Goal: Check status: Check status

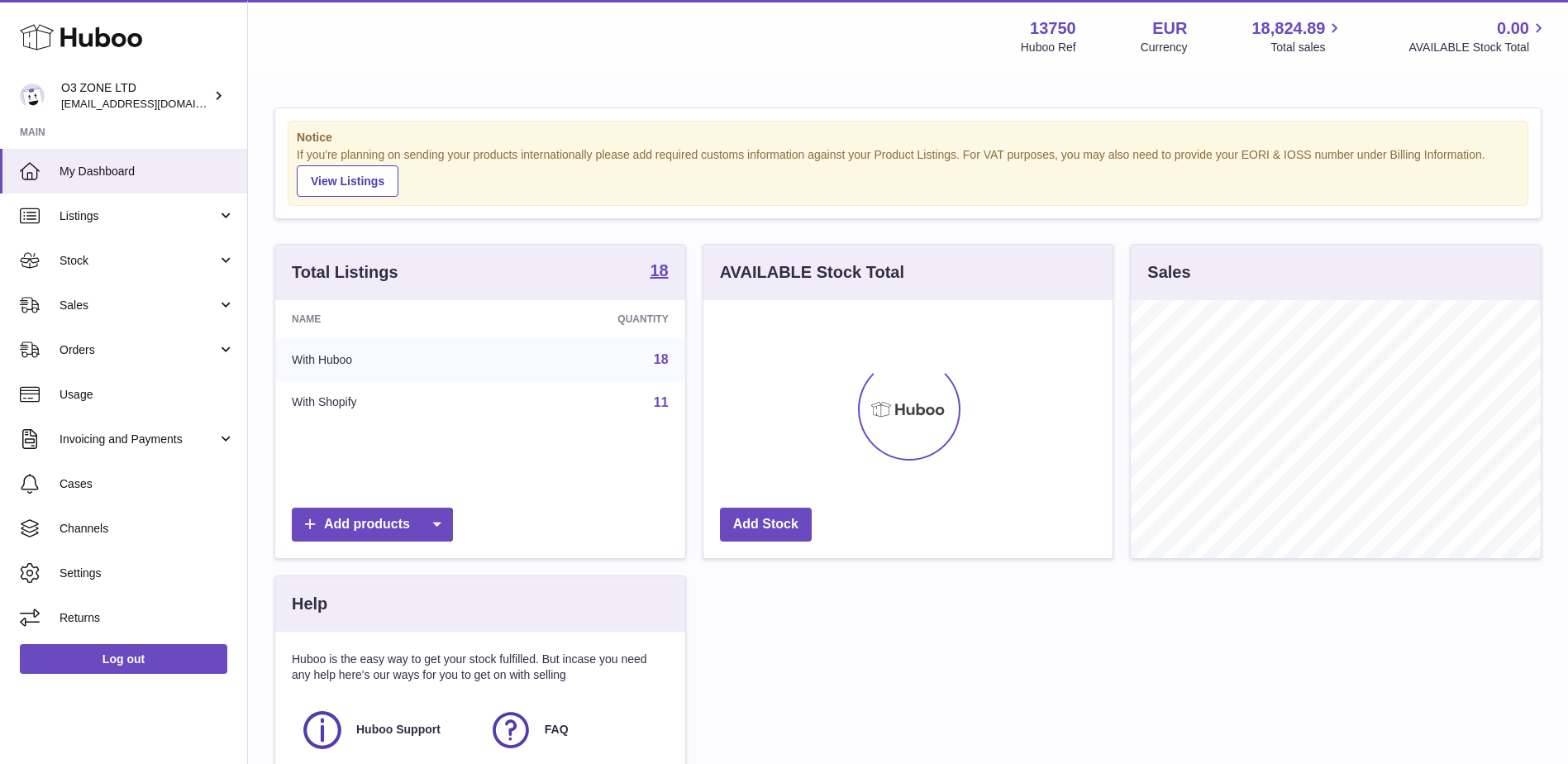
scroll to position [258, 409]
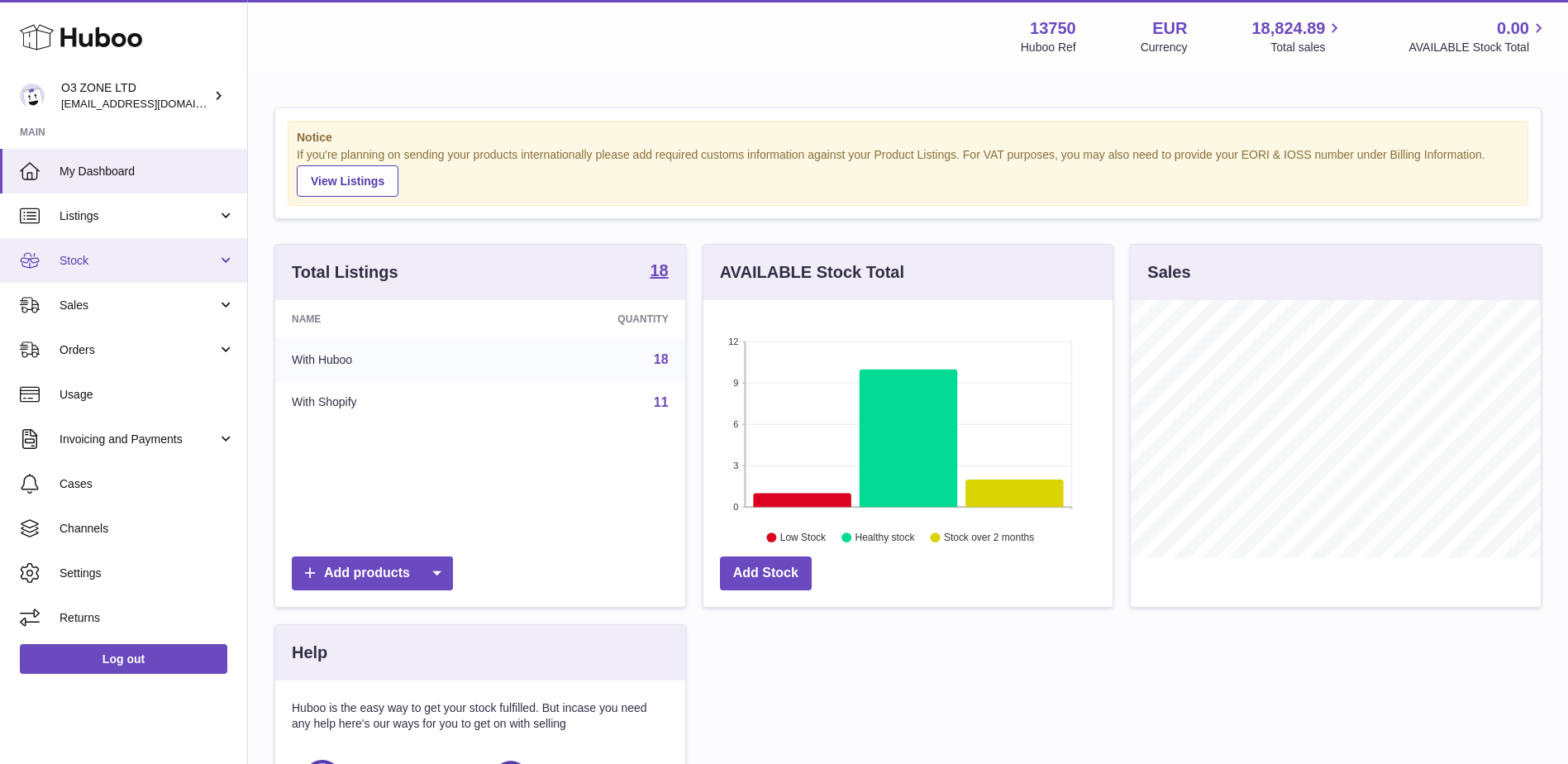
click at [99, 263] on span "Stock" at bounding box center [138, 260] width 158 height 16
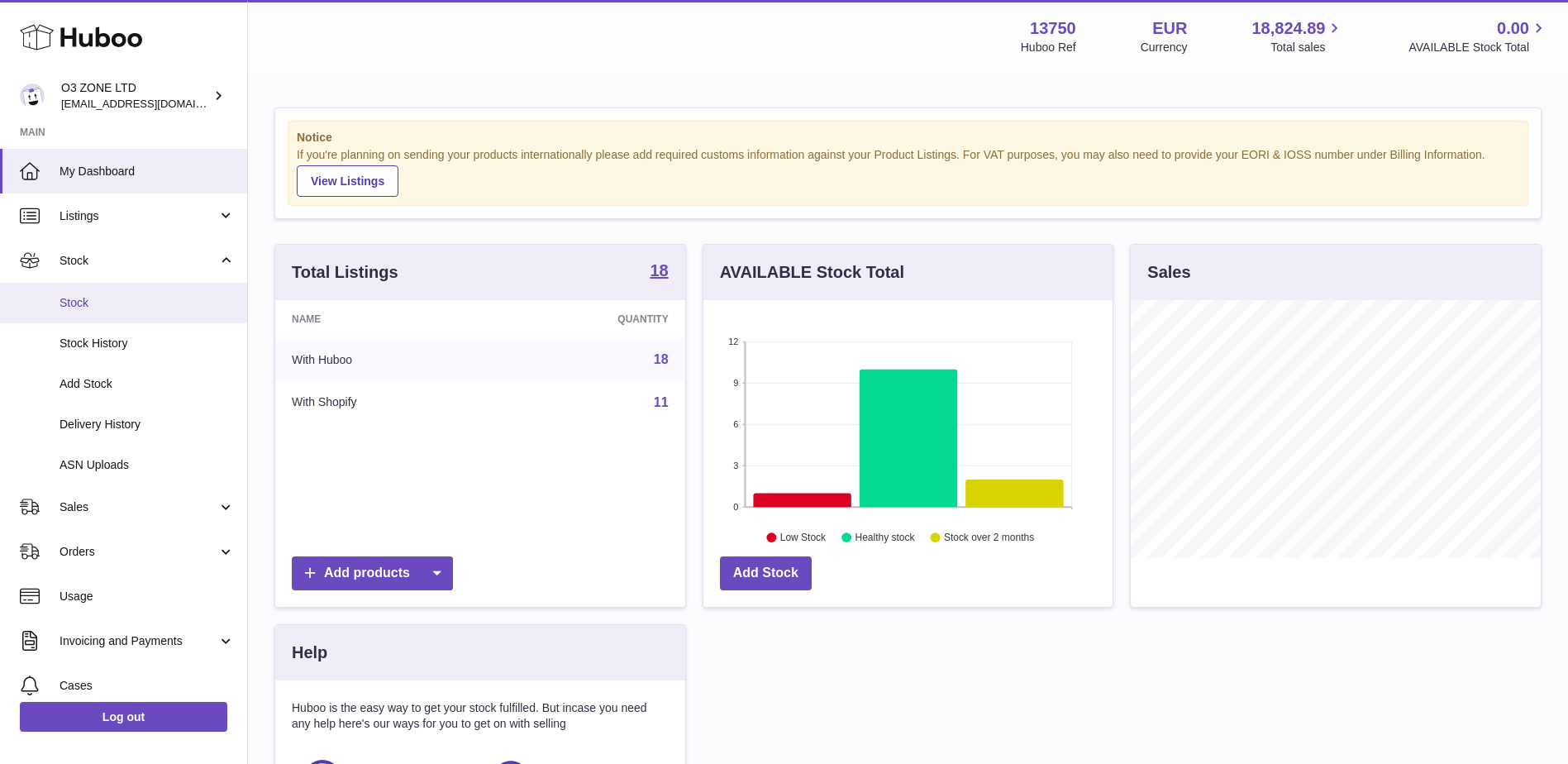
click at [85, 313] on link "Stock" at bounding box center [123, 302] width 247 height 40
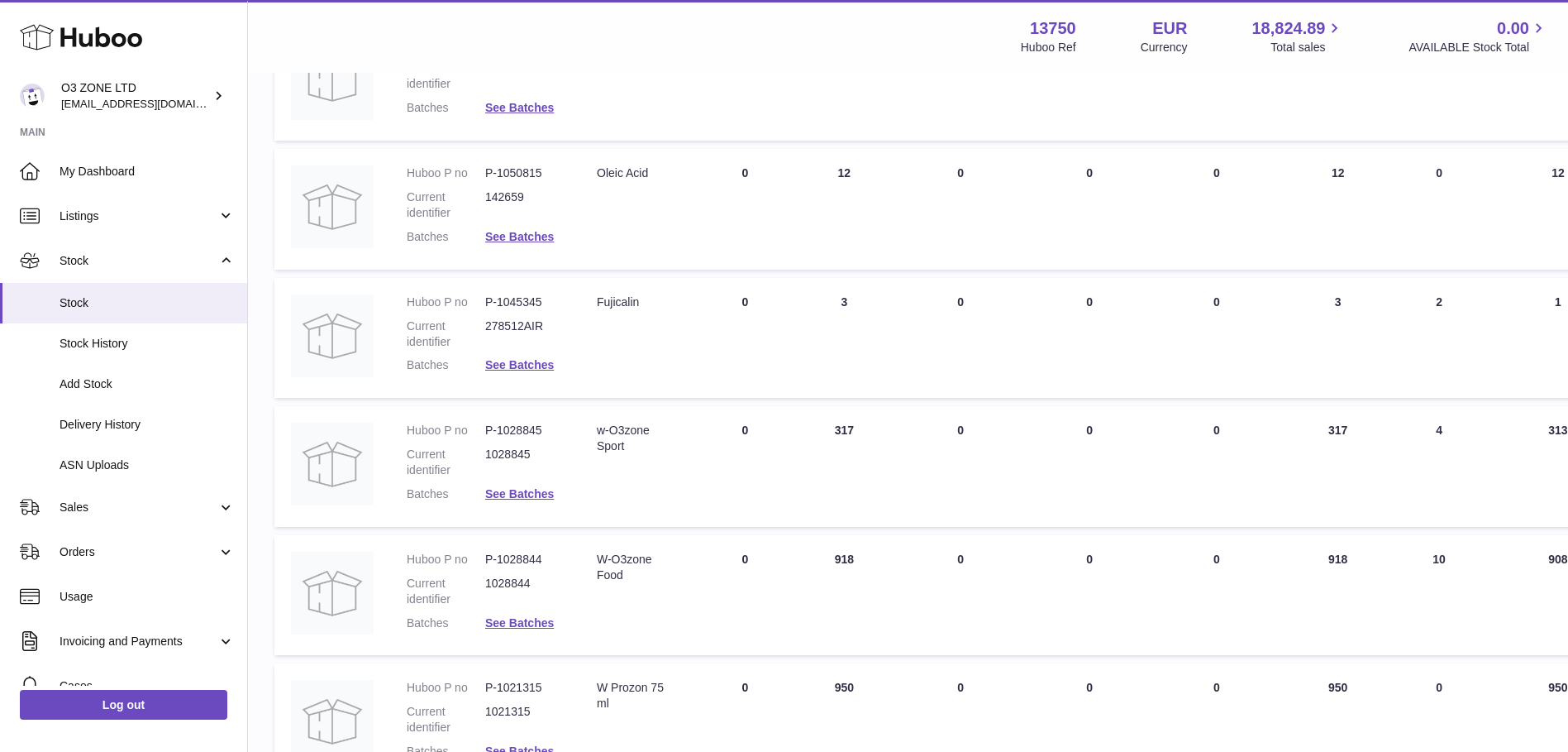
scroll to position [661, 0]
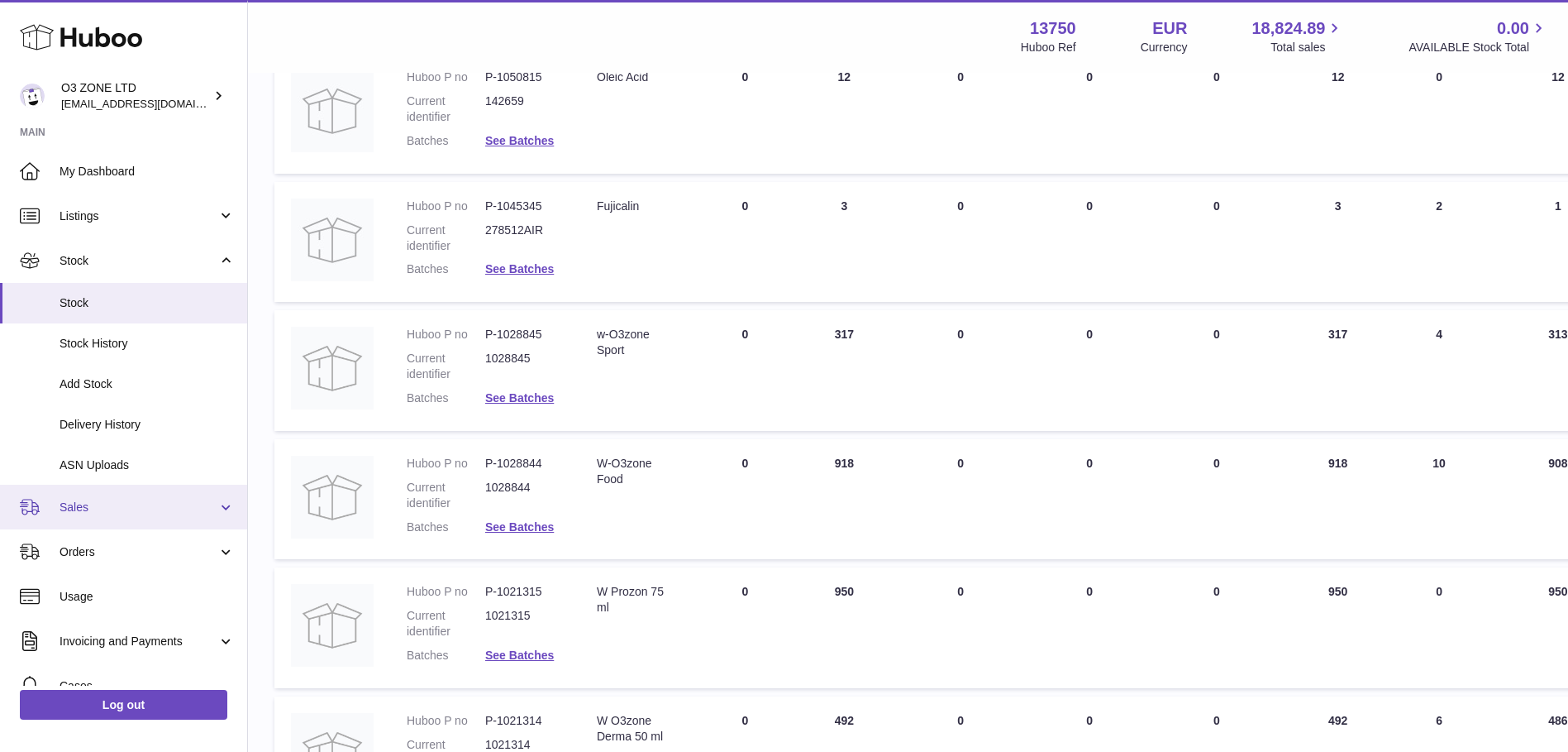
click at [93, 489] on link "Sales" at bounding box center [123, 506] width 247 height 45
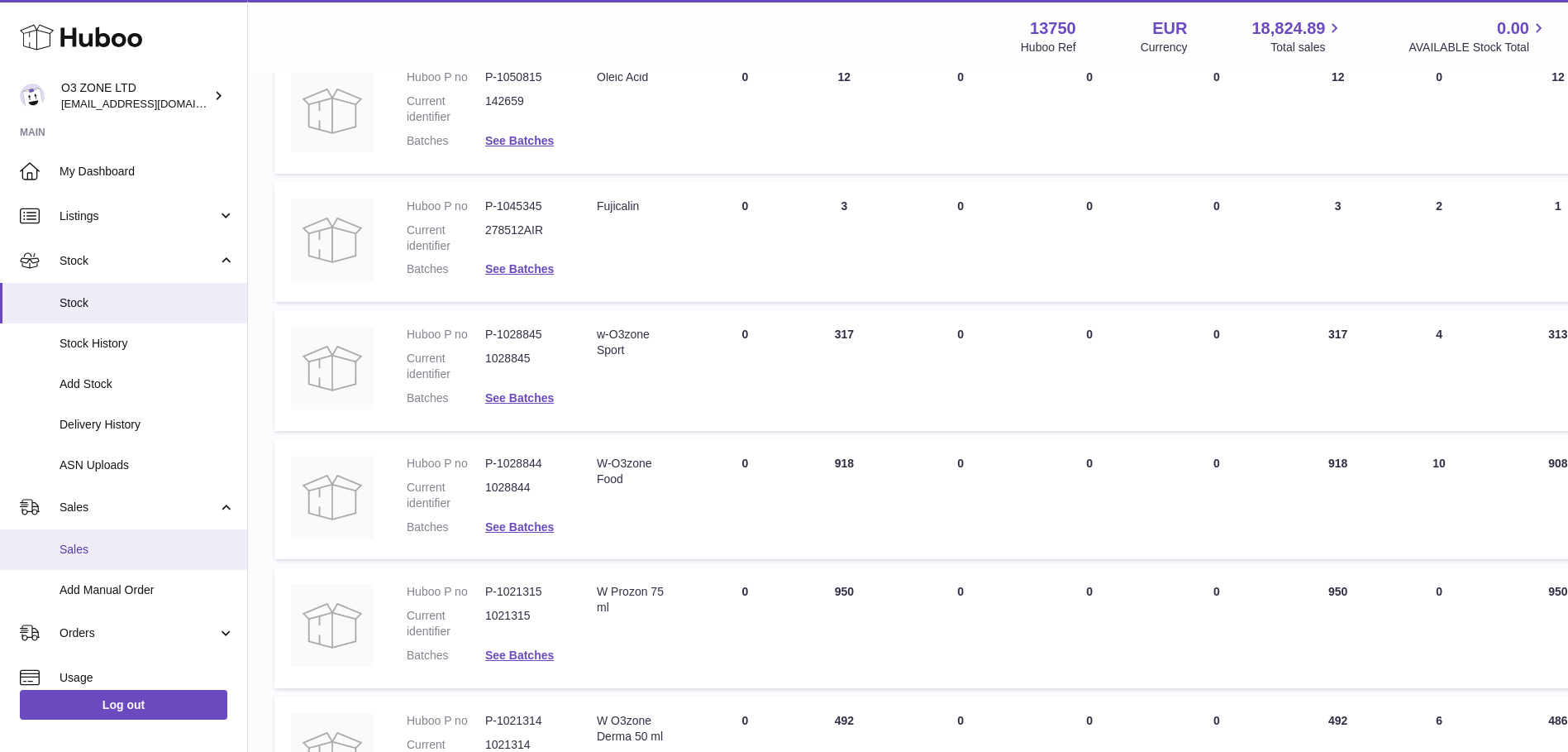
click at [126, 542] on span "Sales" at bounding box center [147, 549] width 175 height 16
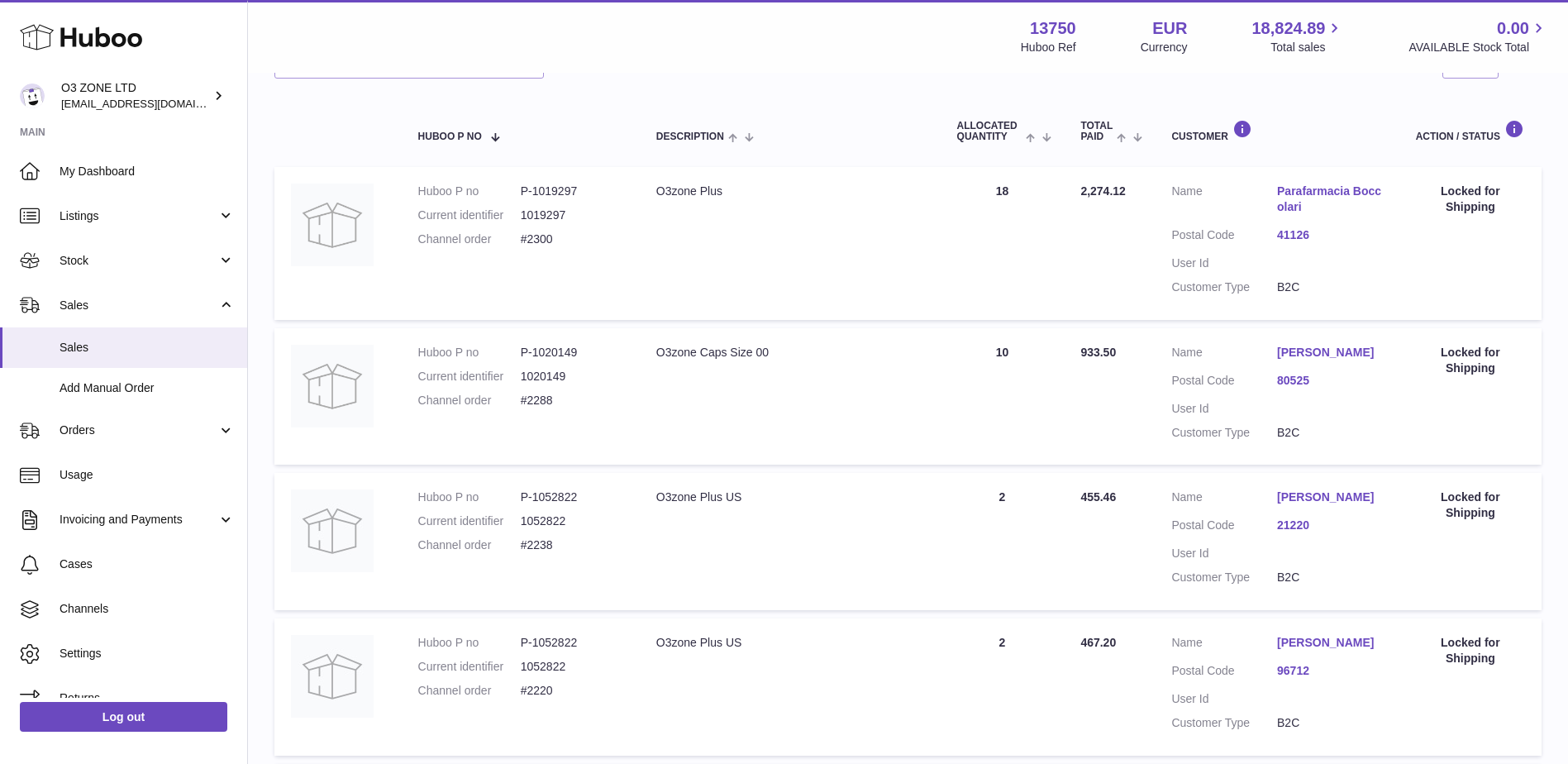
scroll to position [83, 0]
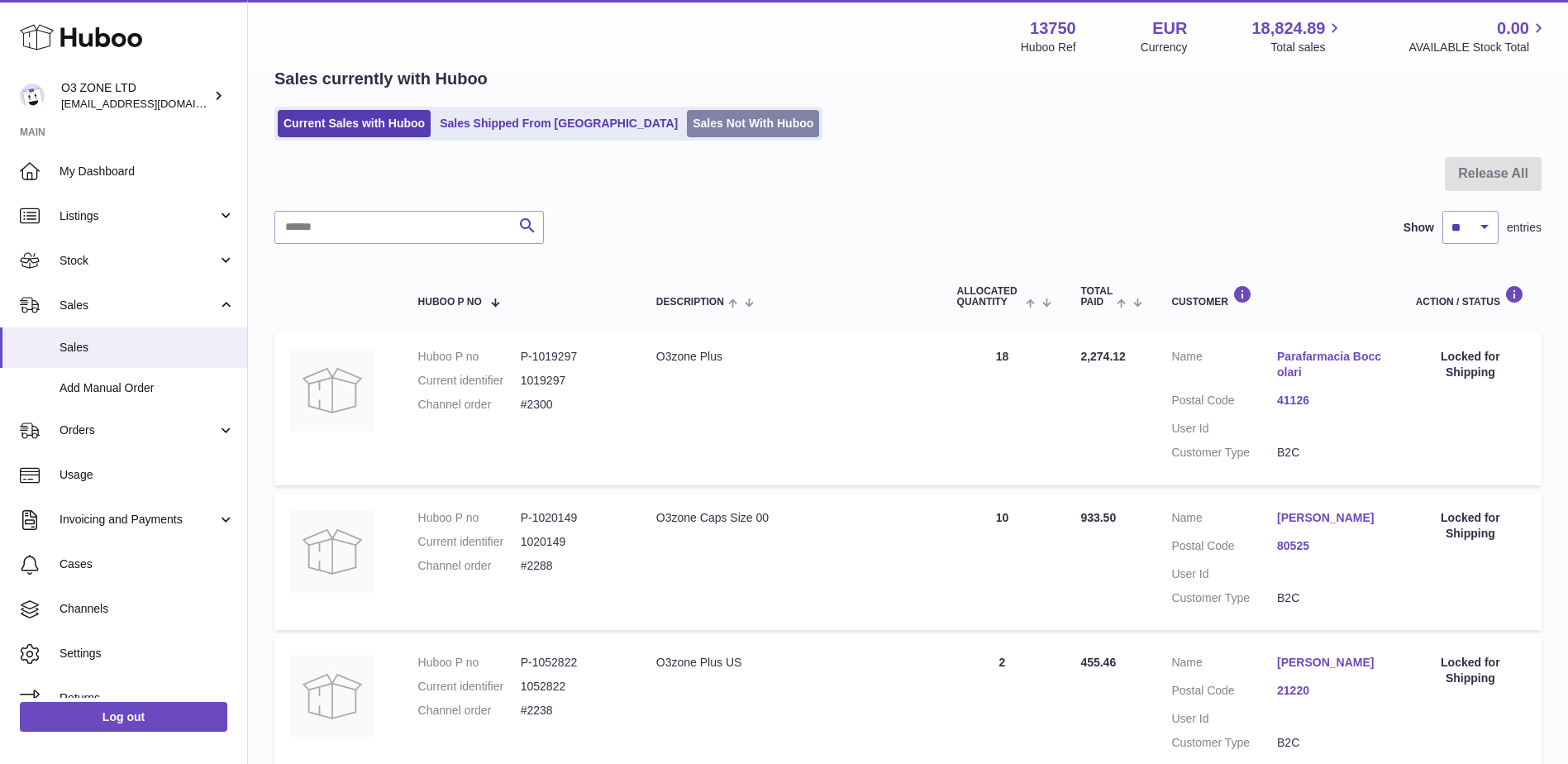
click at [687, 129] on link "Sales Not With Huboo" at bounding box center [753, 123] width 132 height 27
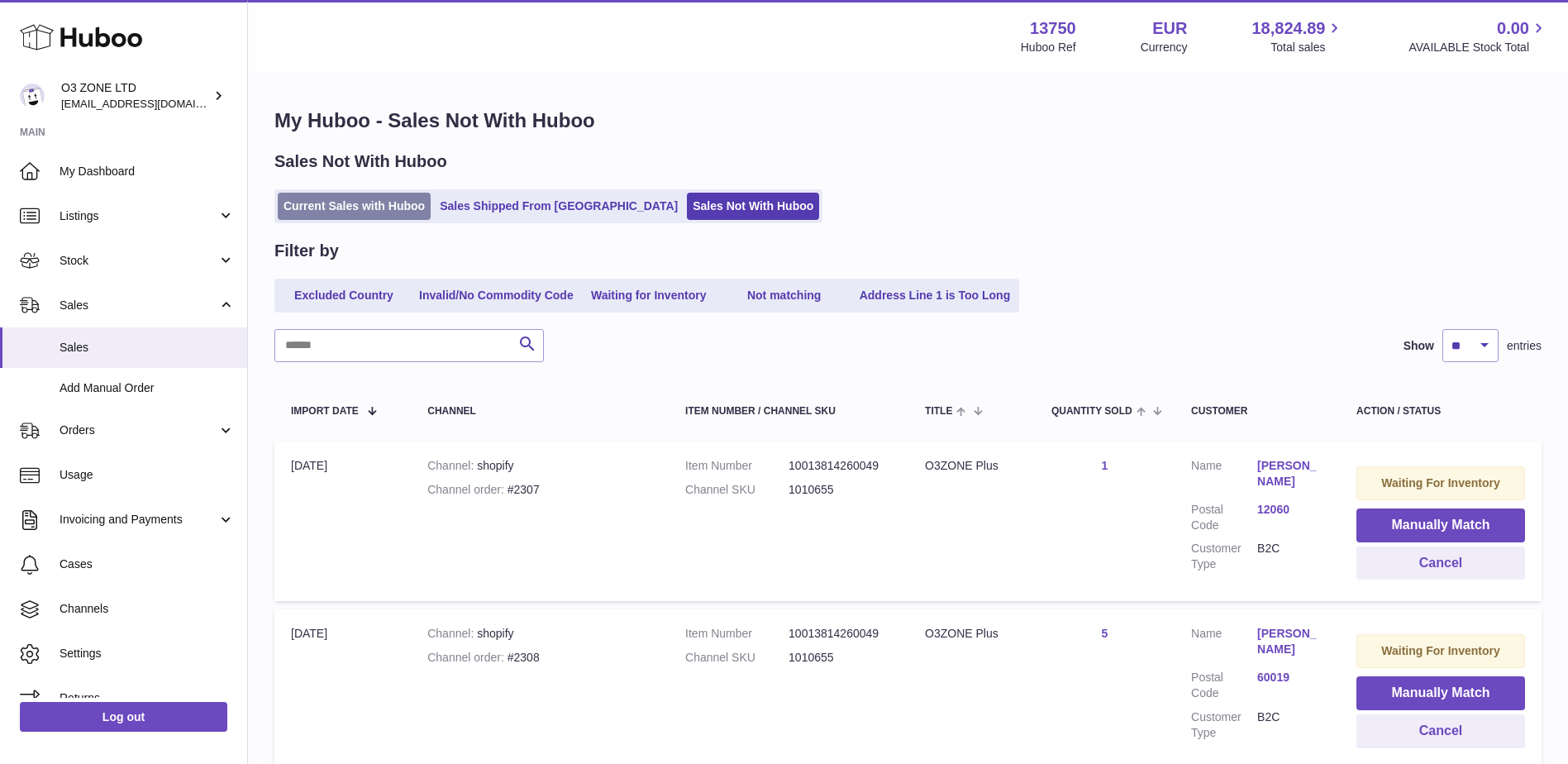
click at [333, 198] on link "Current Sales with Huboo" at bounding box center [354, 205] width 153 height 27
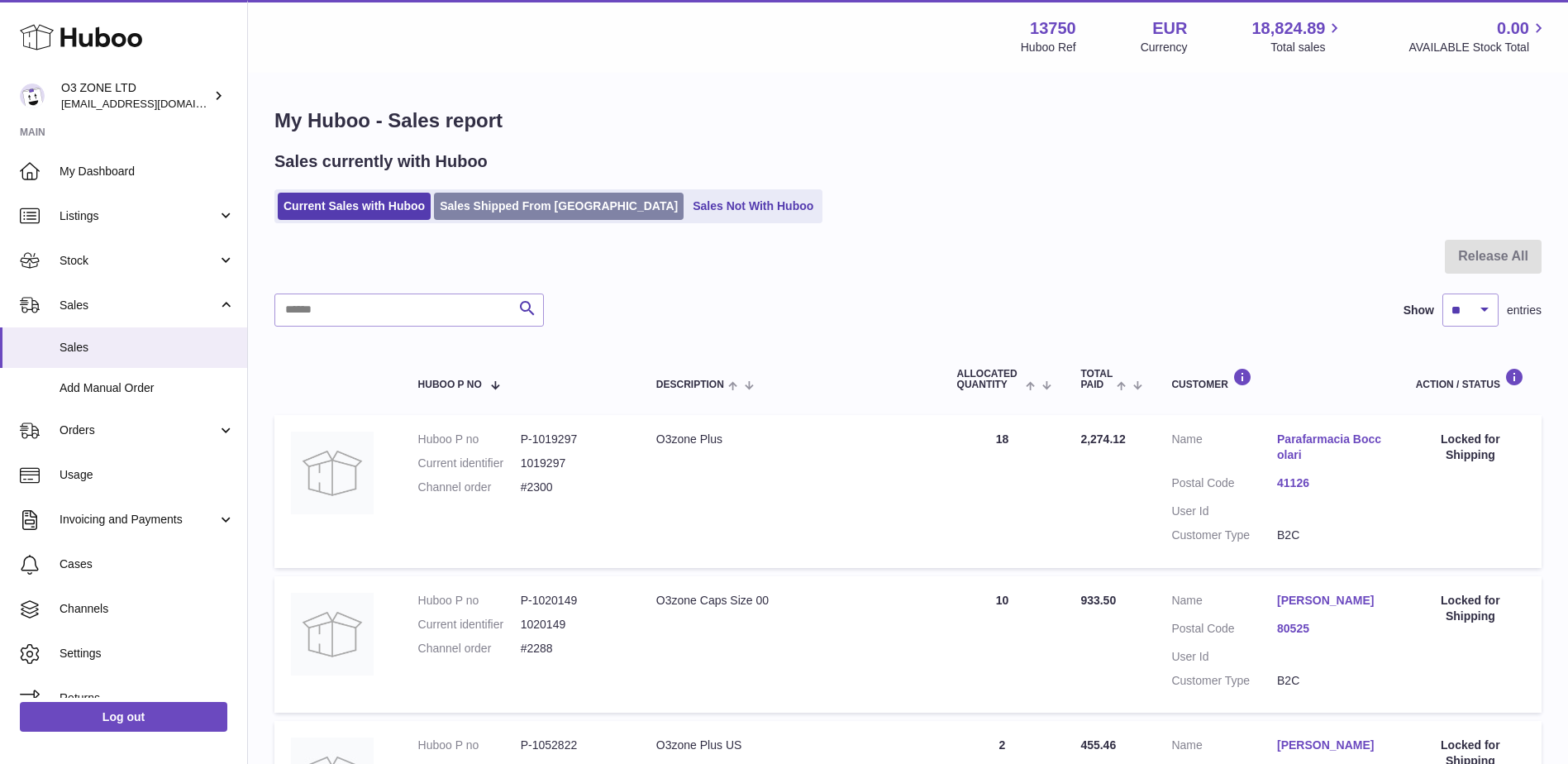
click at [477, 198] on link "Sales Shipped From [GEOGRAPHIC_DATA]" at bounding box center [559, 205] width 250 height 27
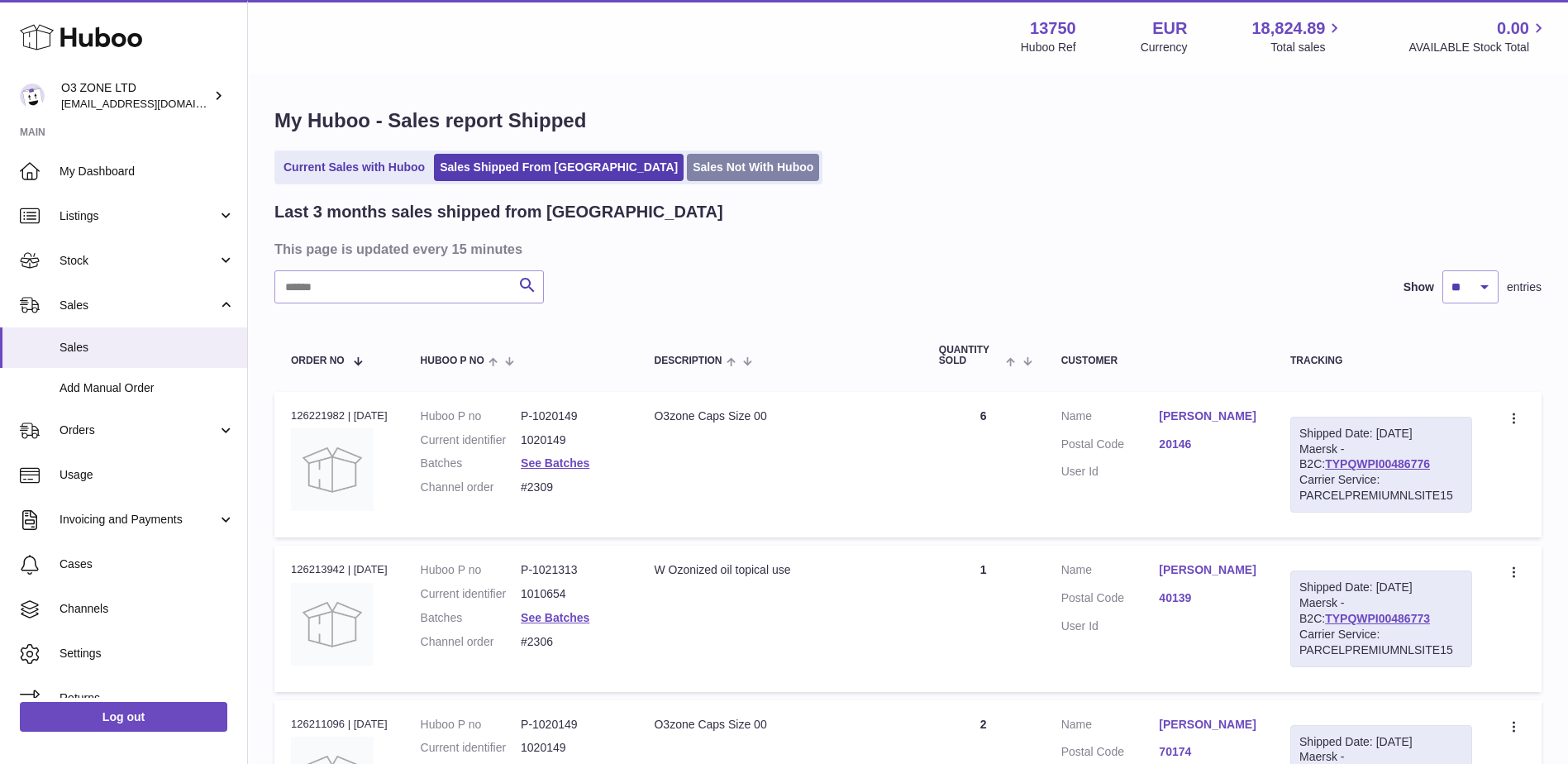
click at [698, 167] on link "Sales Not With Huboo" at bounding box center [753, 167] width 132 height 27
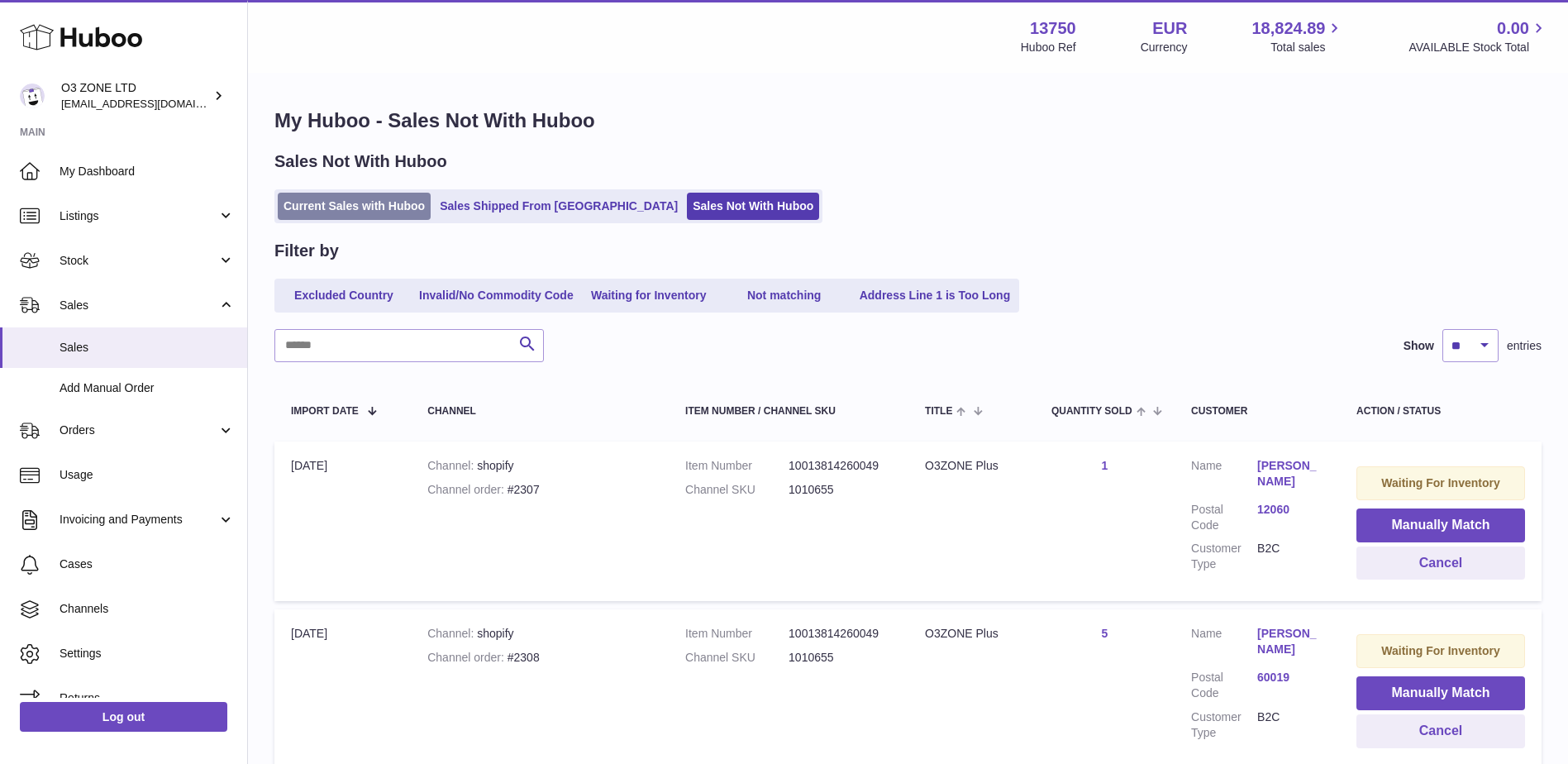
click at [351, 212] on link "Current Sales with Huboo" at bounding box center [354, 205] width 153 height 27
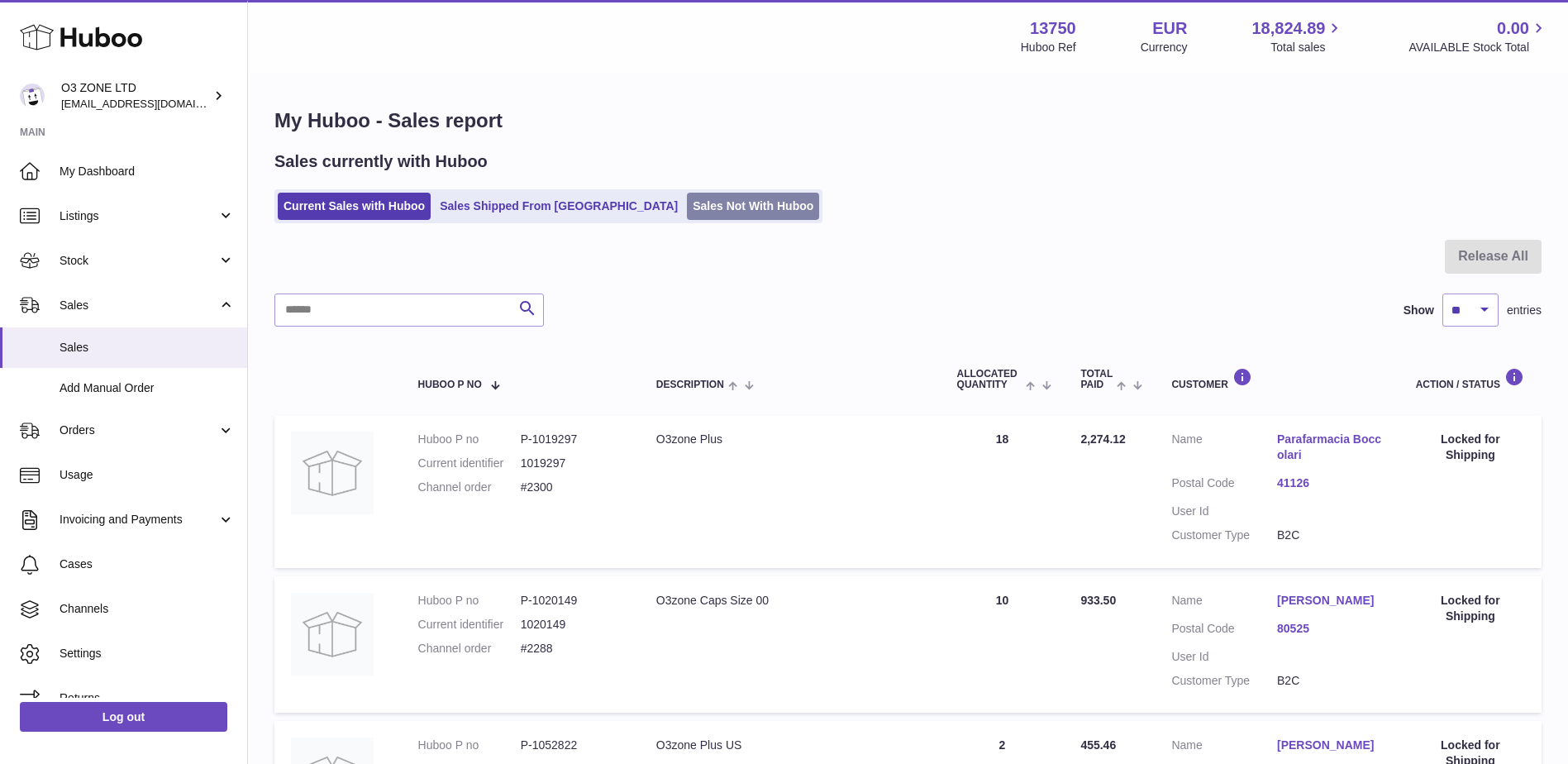
click at [687, 196] on link "Sales Not With Huboo" at bounding box center [753, 205] width 132 height 27
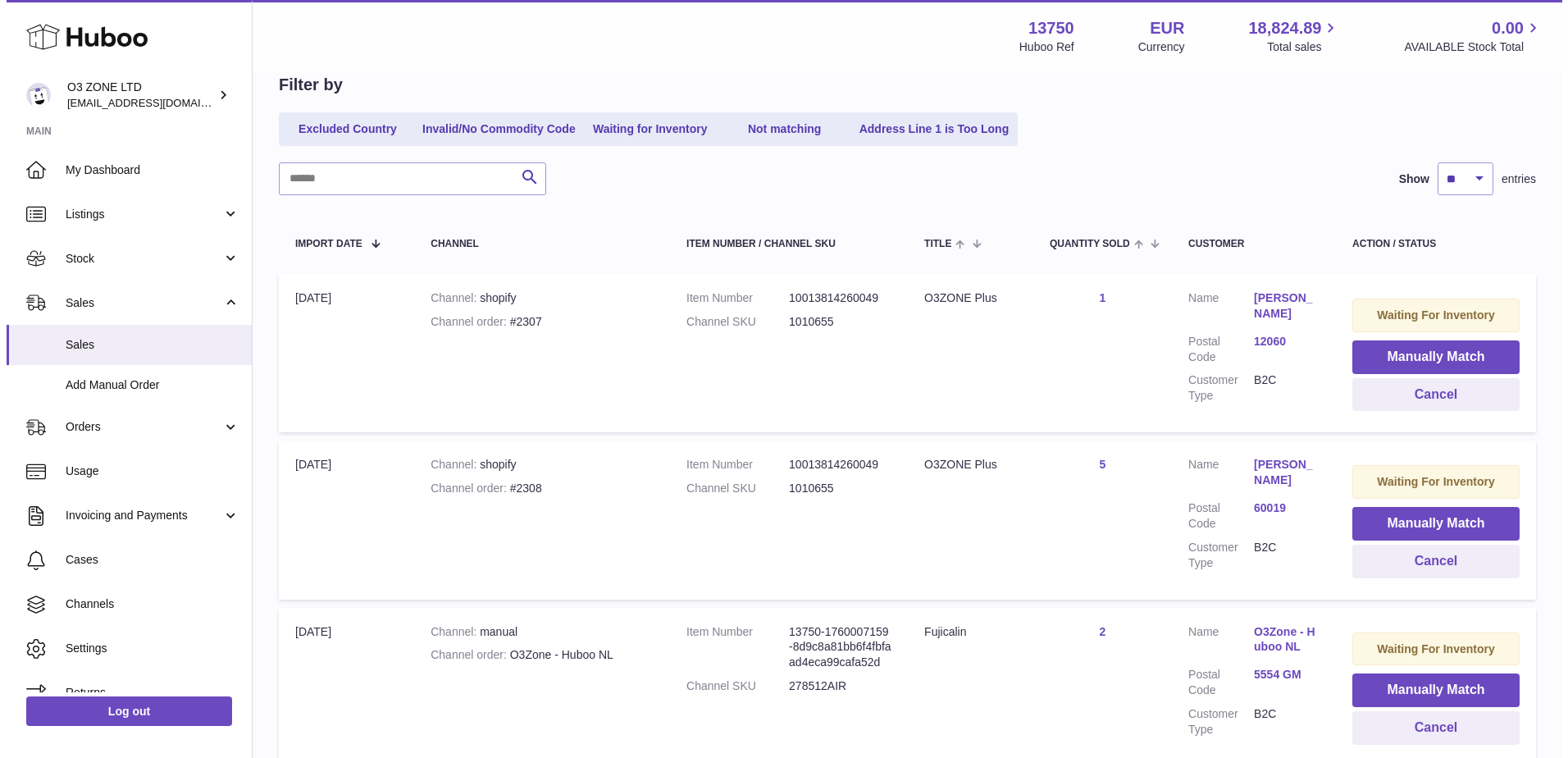
scroll to position [246, 0]
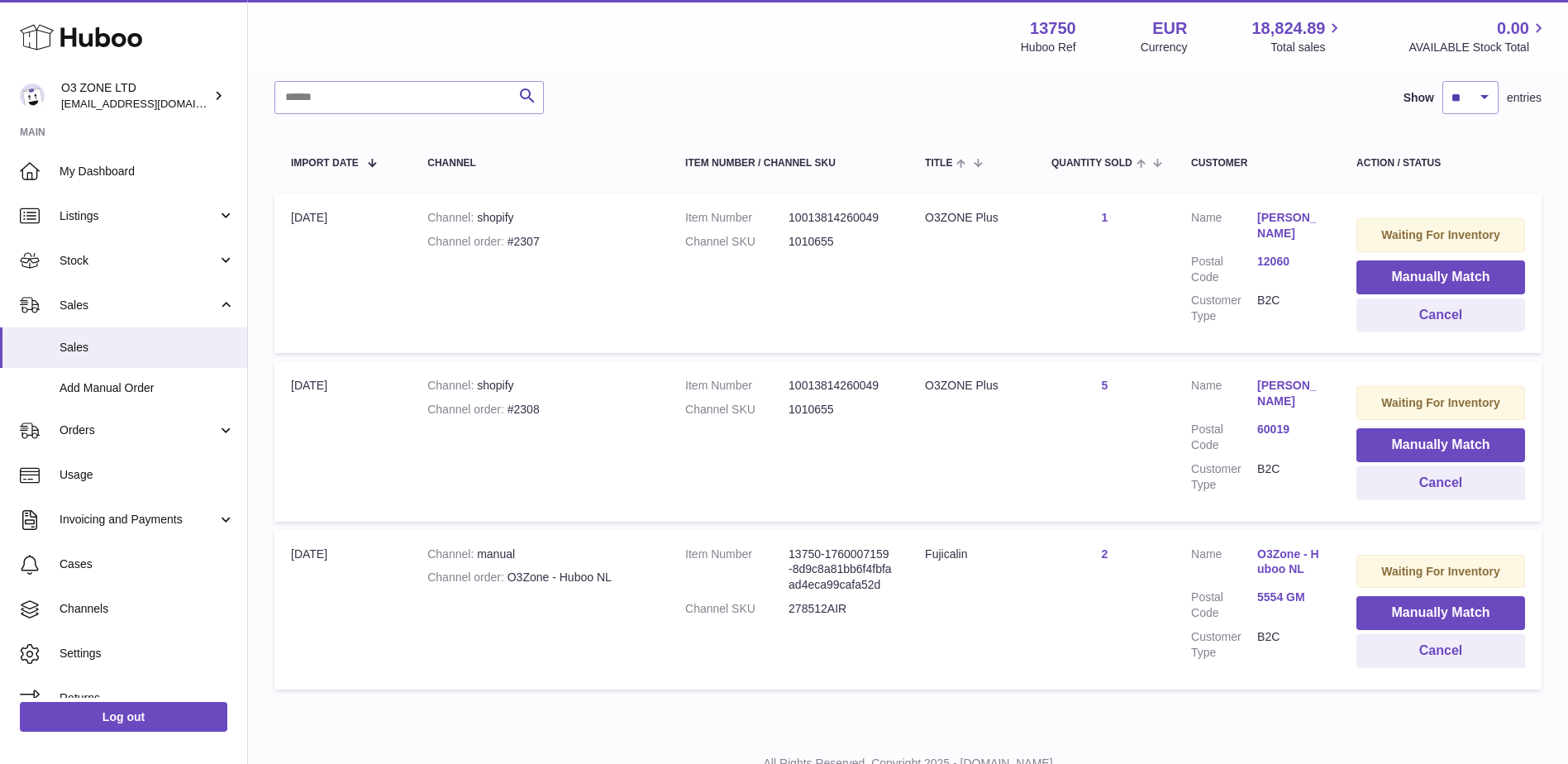
click at [905, 564] on td "Item Number 13750-1760007159-8d9c8a81bb6f4fbfaad4eca99cafa52d Channel SKU 27851…" at bounding box center [788, 609] width 239 height 159
click at [1287, 567] on link "O3Zone - Huboo NL" at bounding box center [1290, 562] width 66 height 31
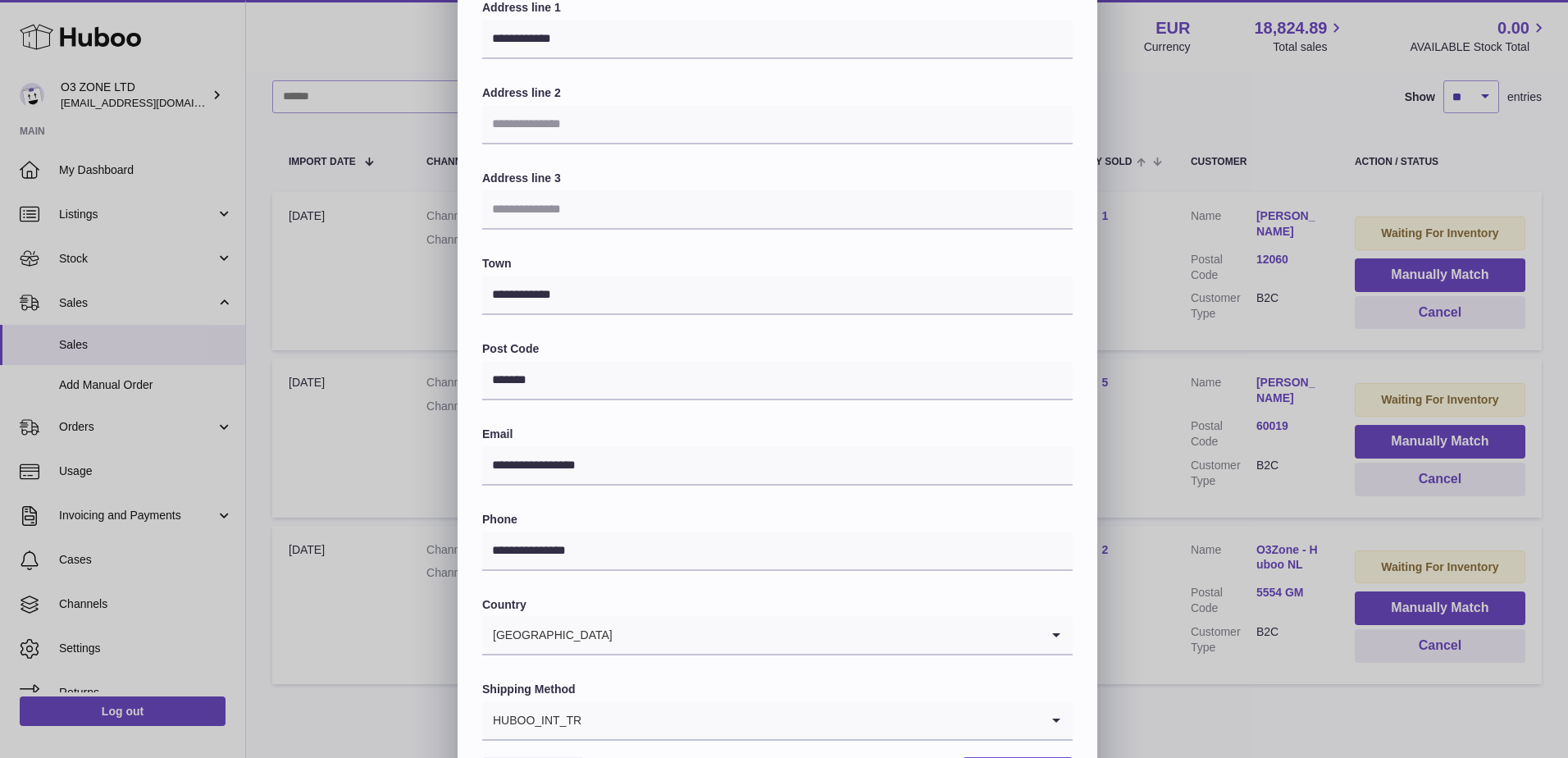
scroll to position [228, 0]
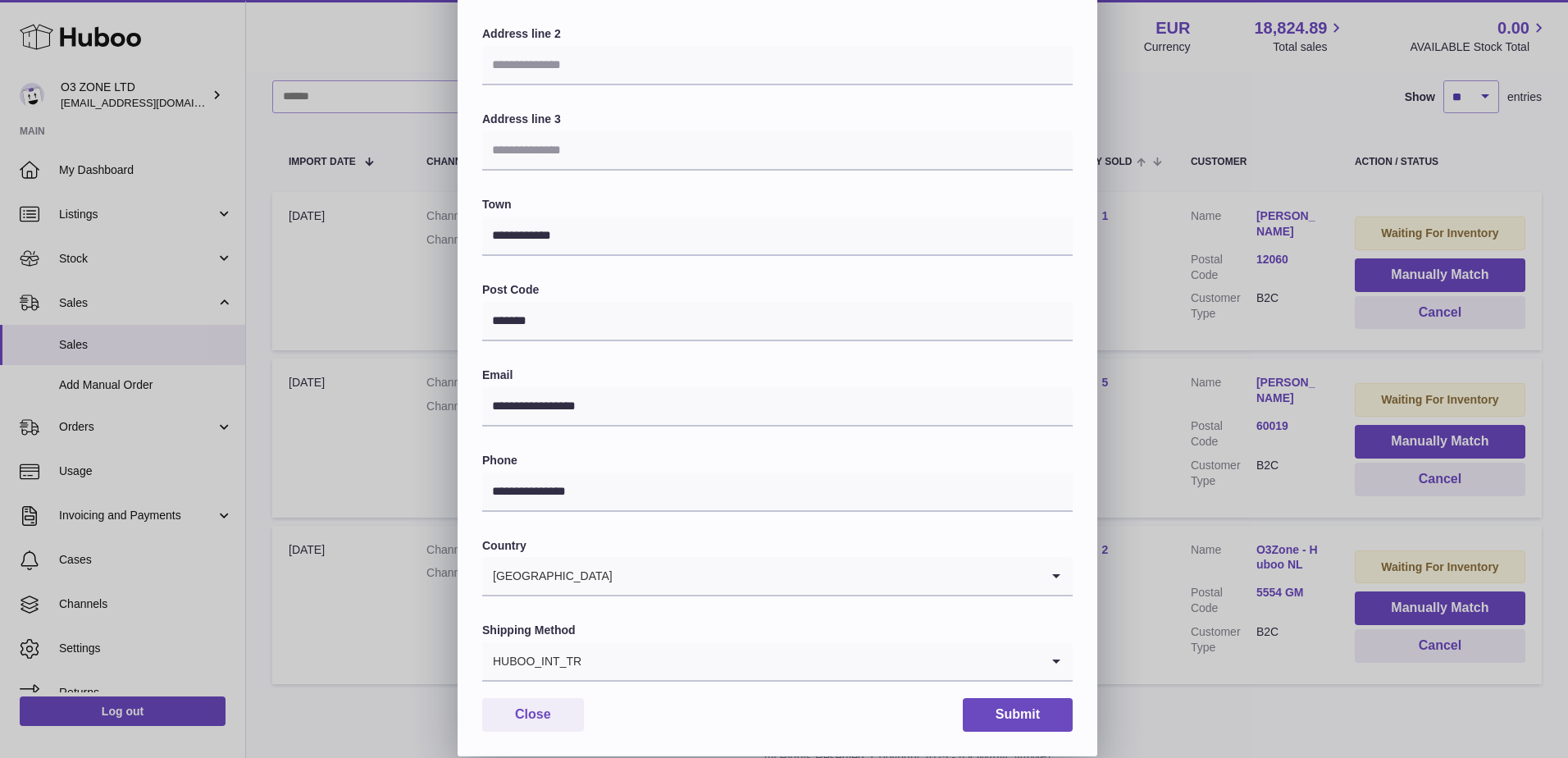
click at [550, 655] on div "HUBOO_INT_TR" at bounding box center [761, 660] width 558 height 37
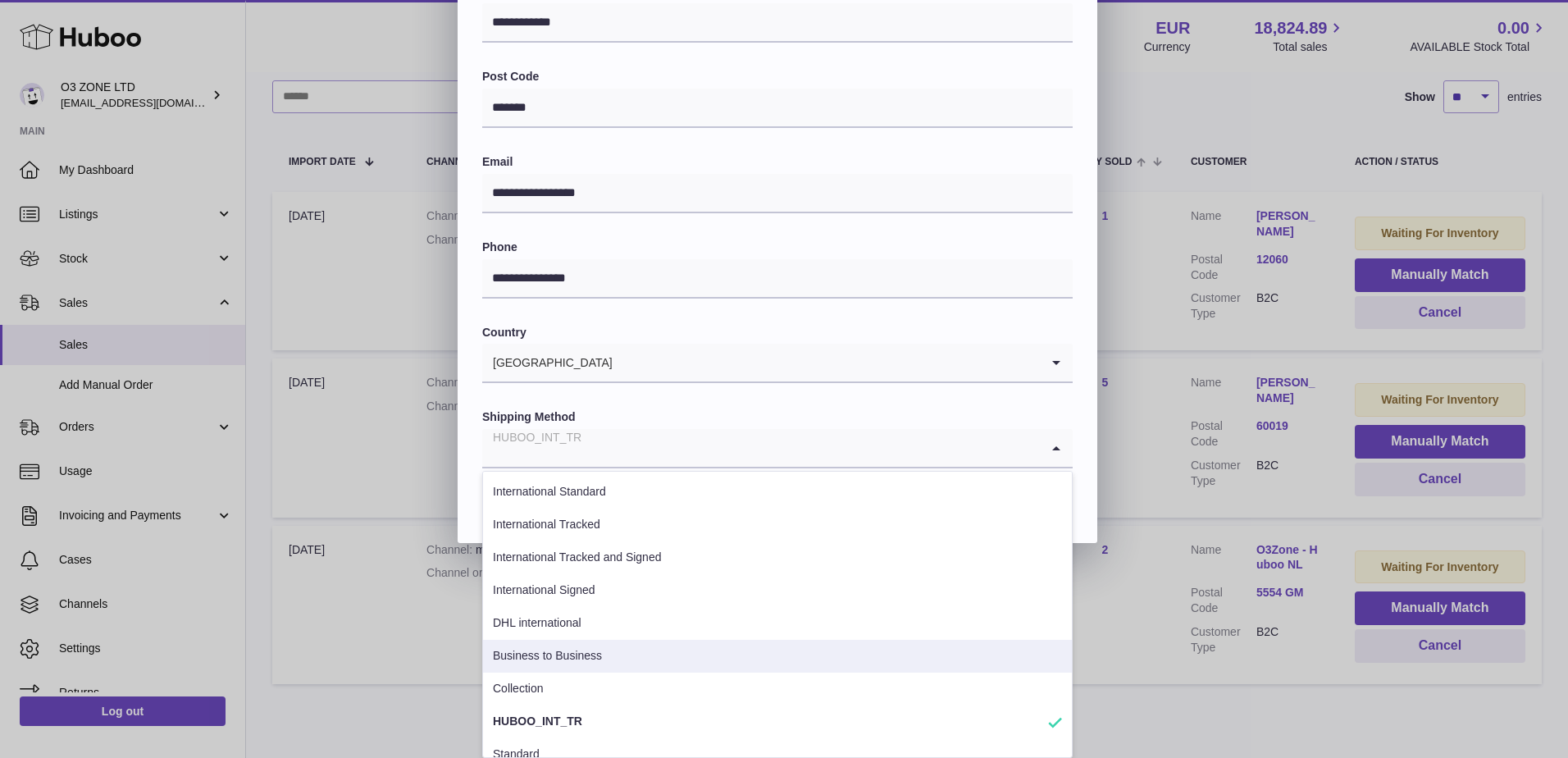
scroll to position [18, 0]
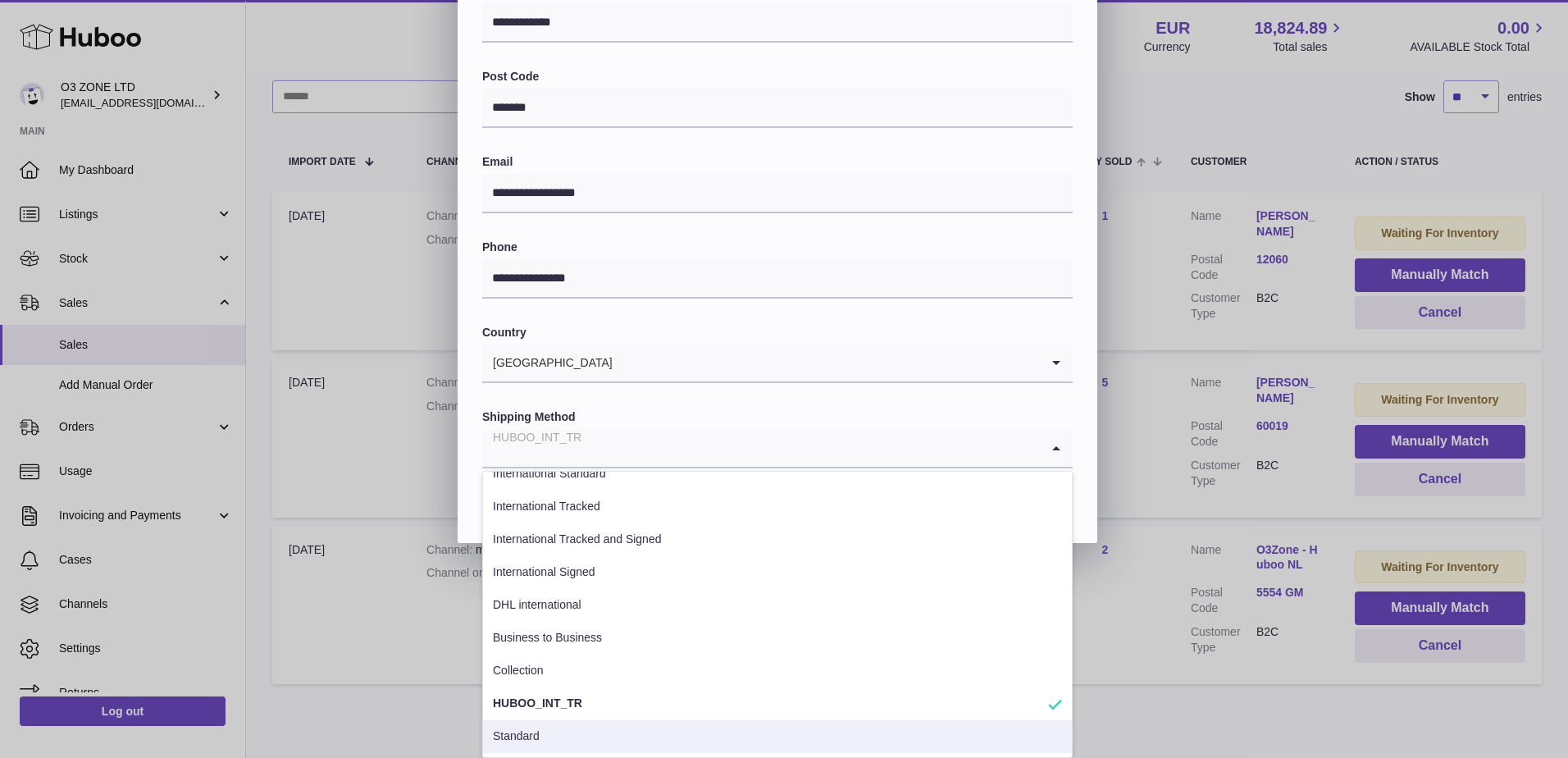
click at [528, 725] on li "Standard" at bounding box center [777, 736] width 589 height 33
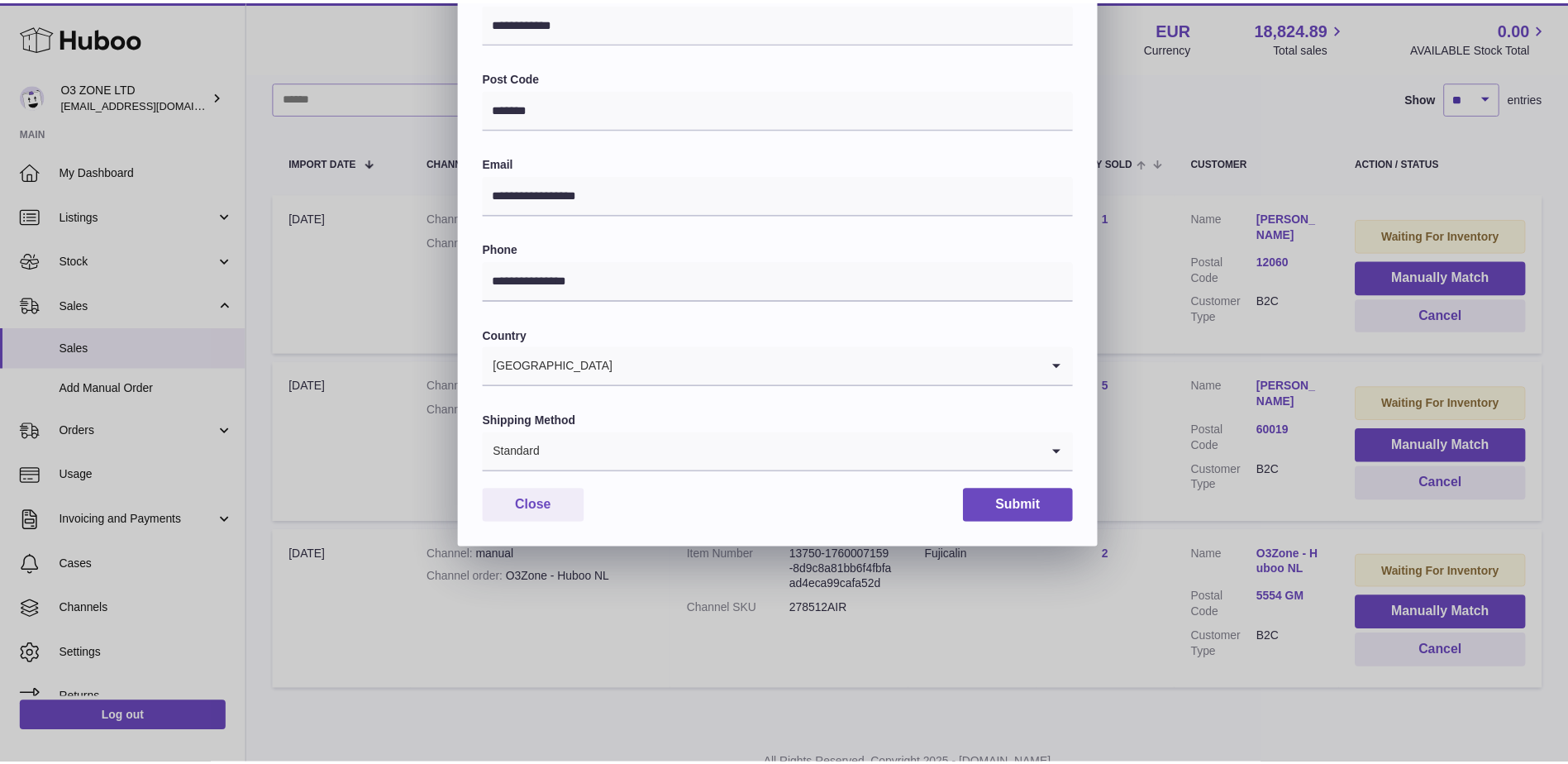
scroll to position [230, 0]
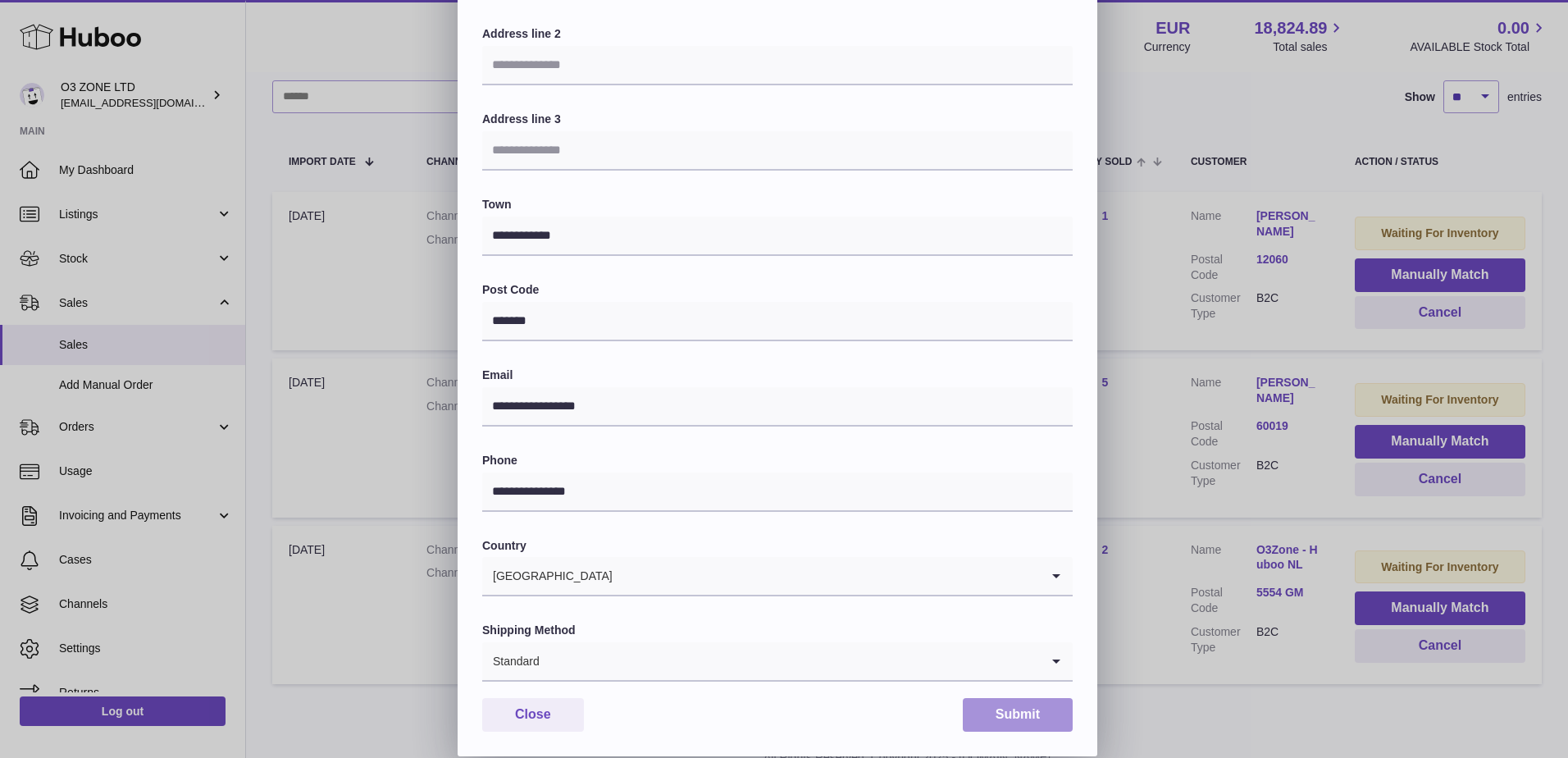
click at [1006, 709] on button "Submit" at bounding box center [1017, 715] width 110 height 34
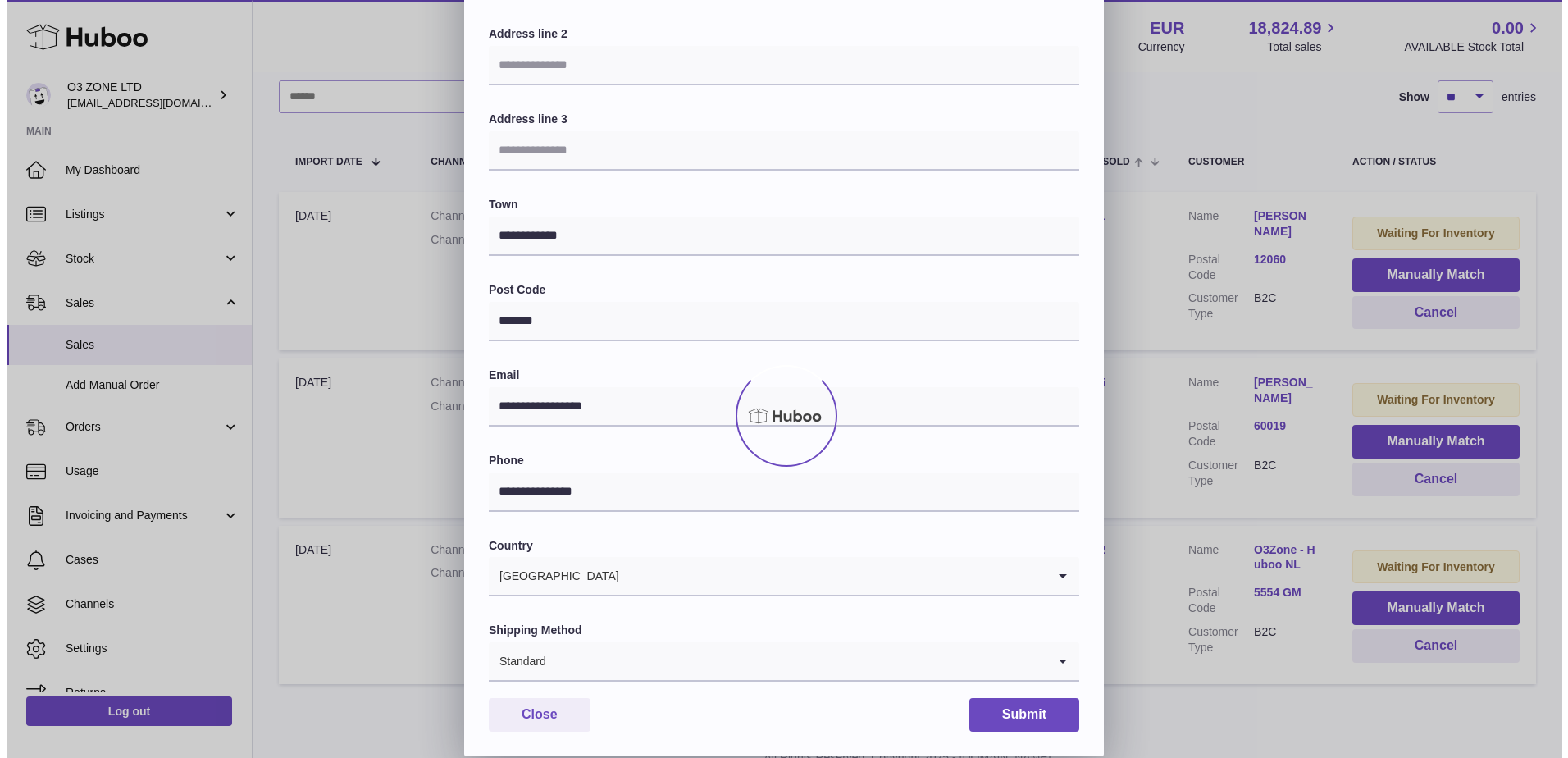
scroll to position [0, 0]
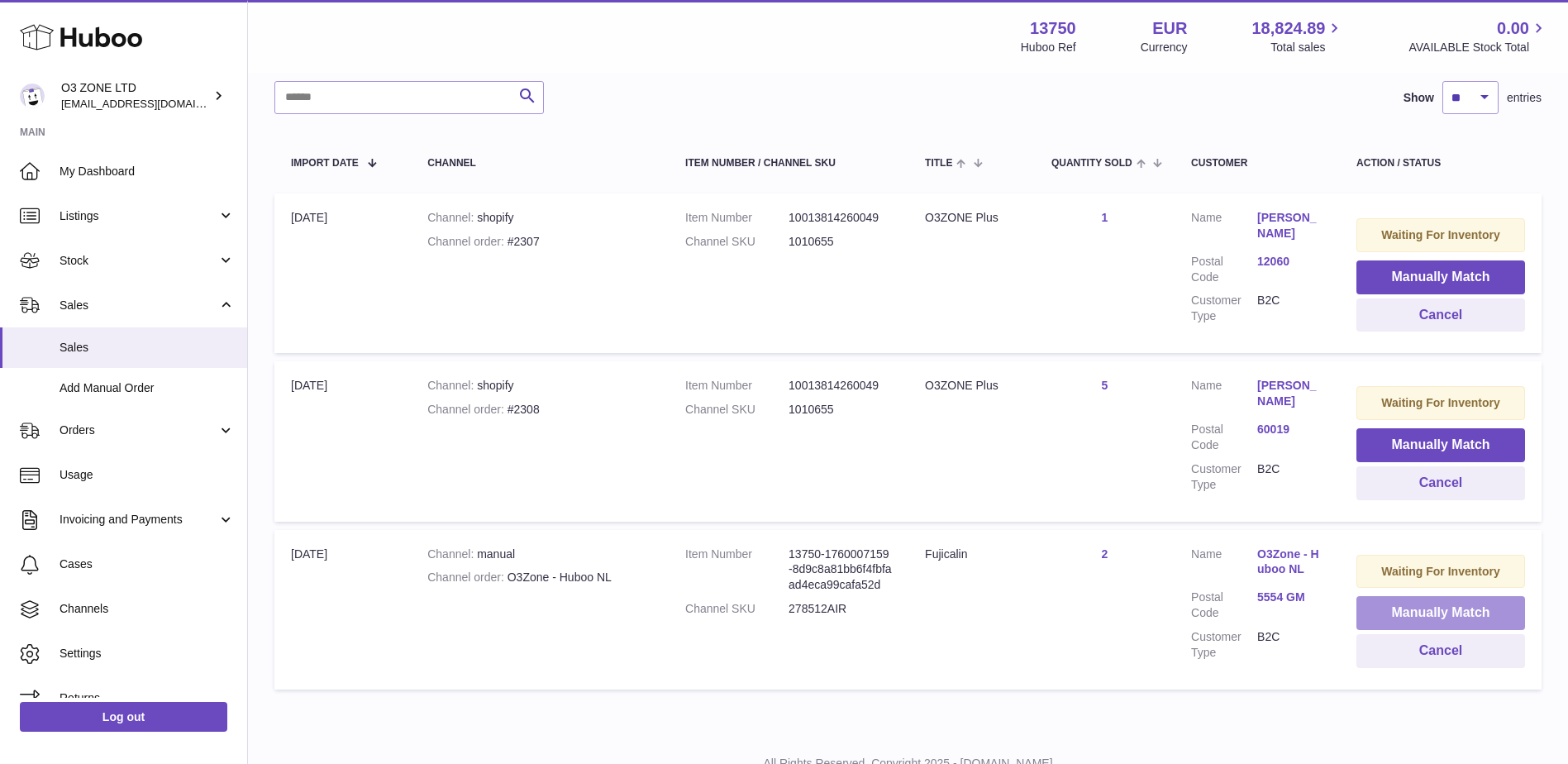
click at [1452, 607] on button "Manually Match" at bounding box center [1440, 613] width 169 height 34
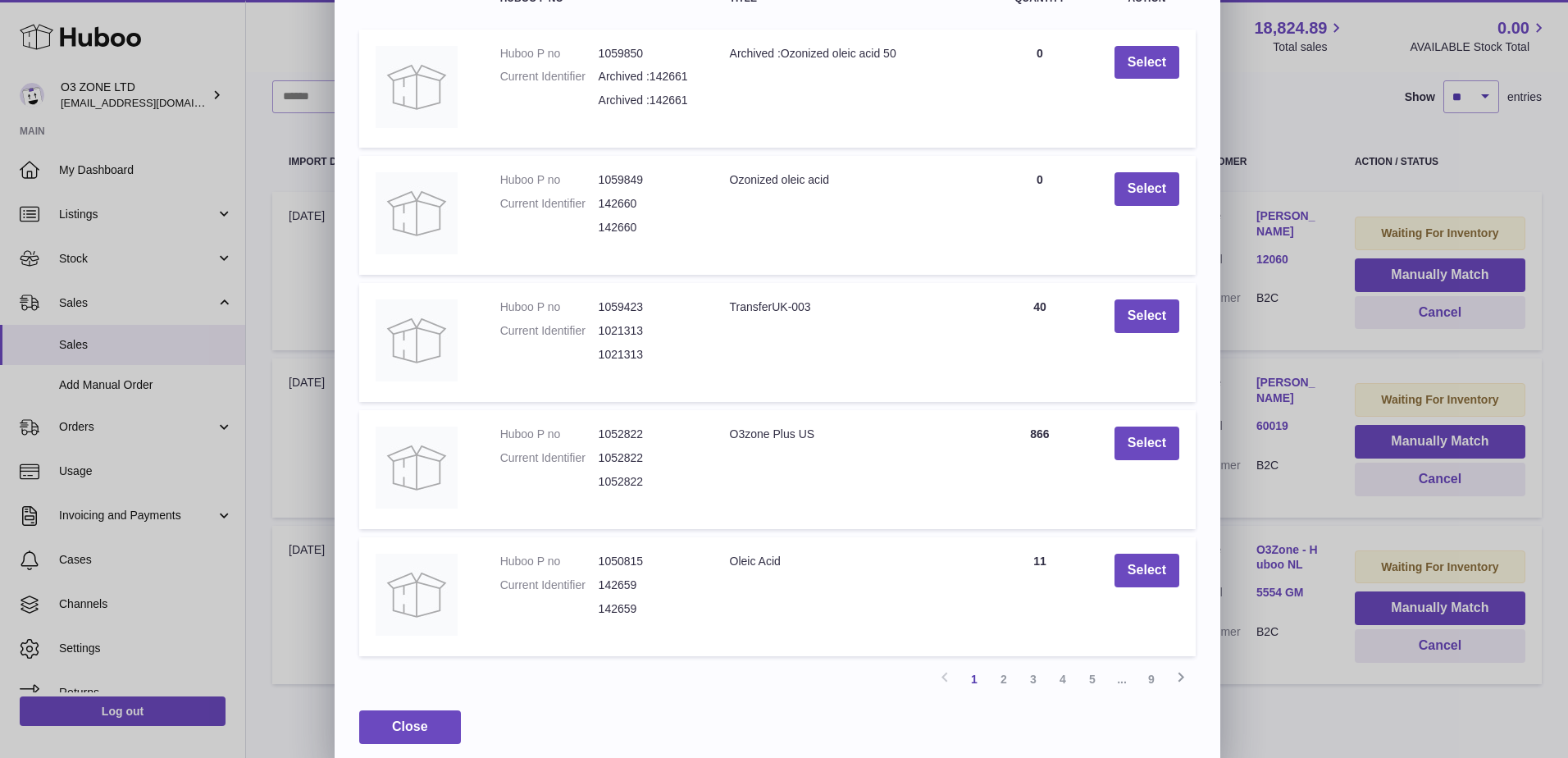
scroll to position [176, 0]
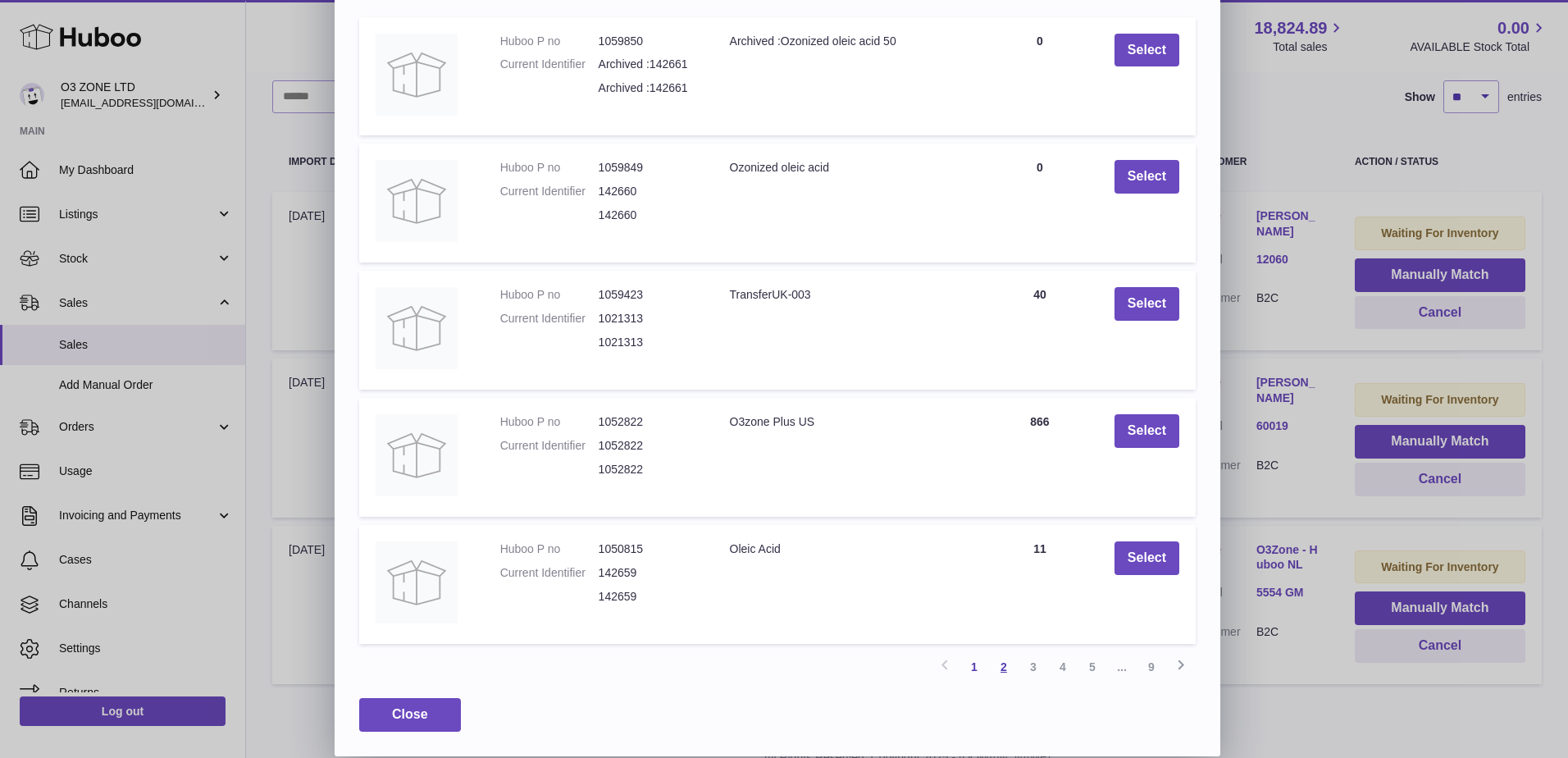
click at [1009, 663] on link "2" at bounding box center [1003, 667] width 29 height 29
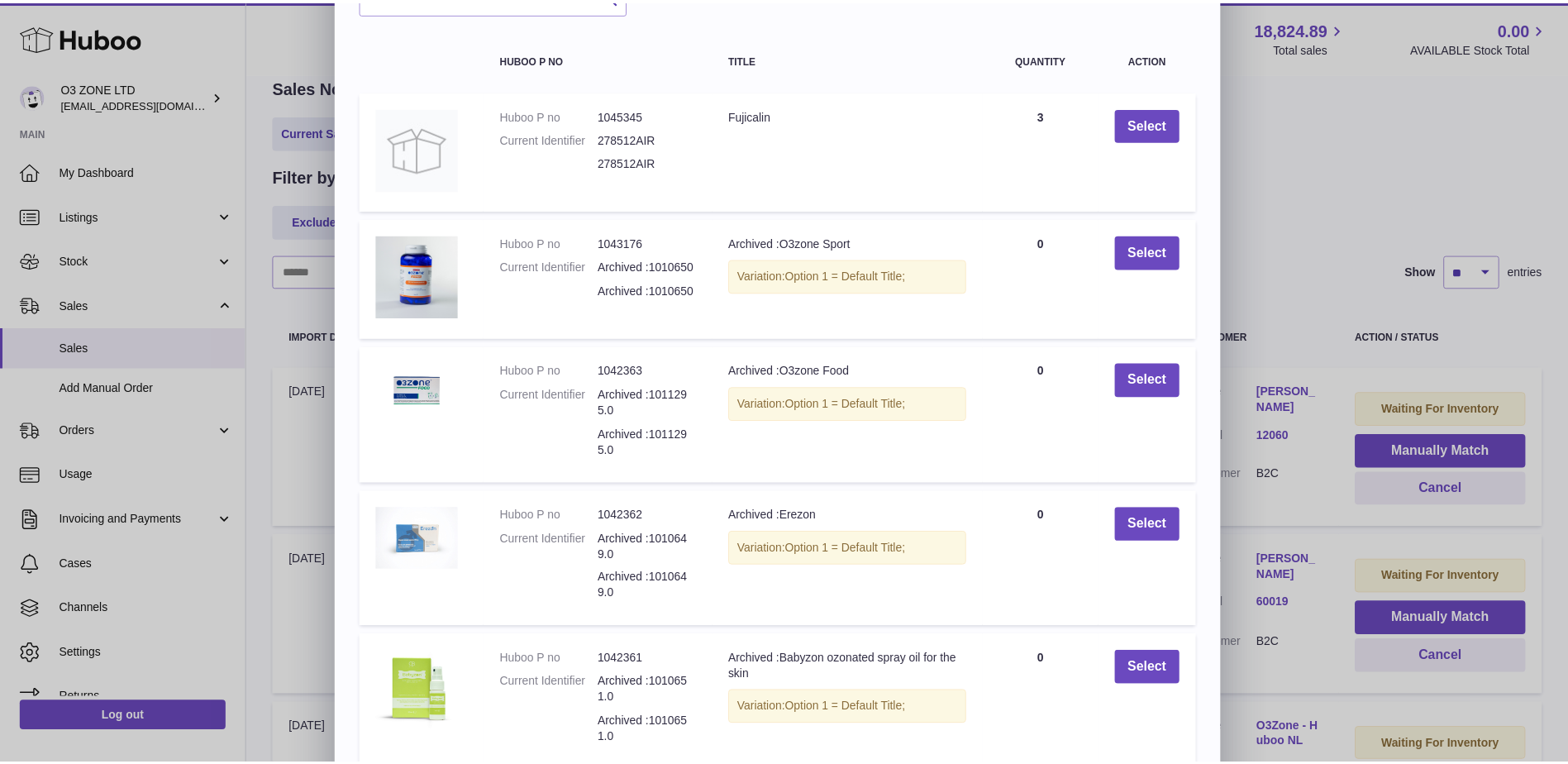
scroll to position [12, 0]
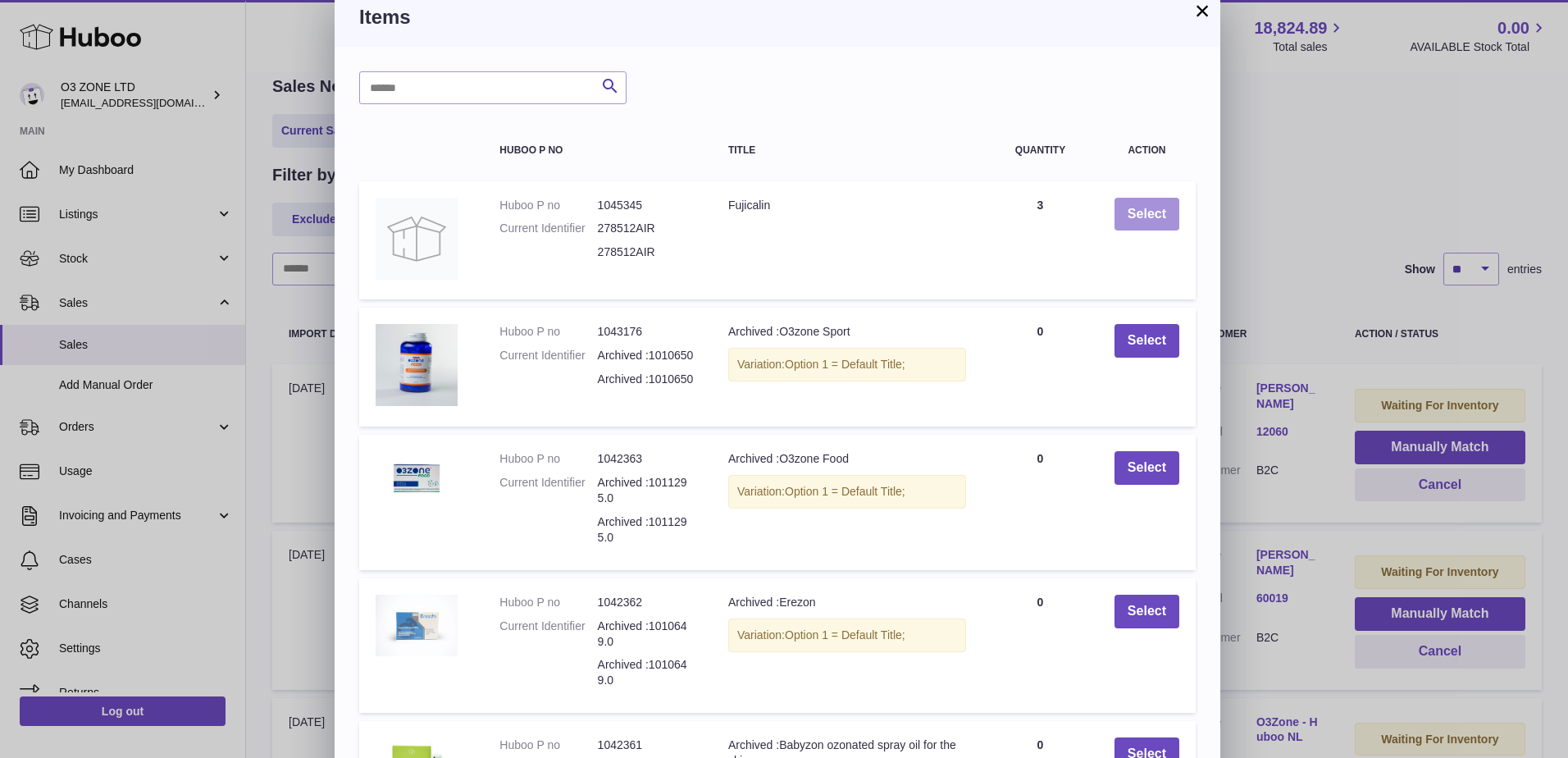
click at [1140, 217] on button "Select" at bounding box center [1147, 214] width 65 height 34
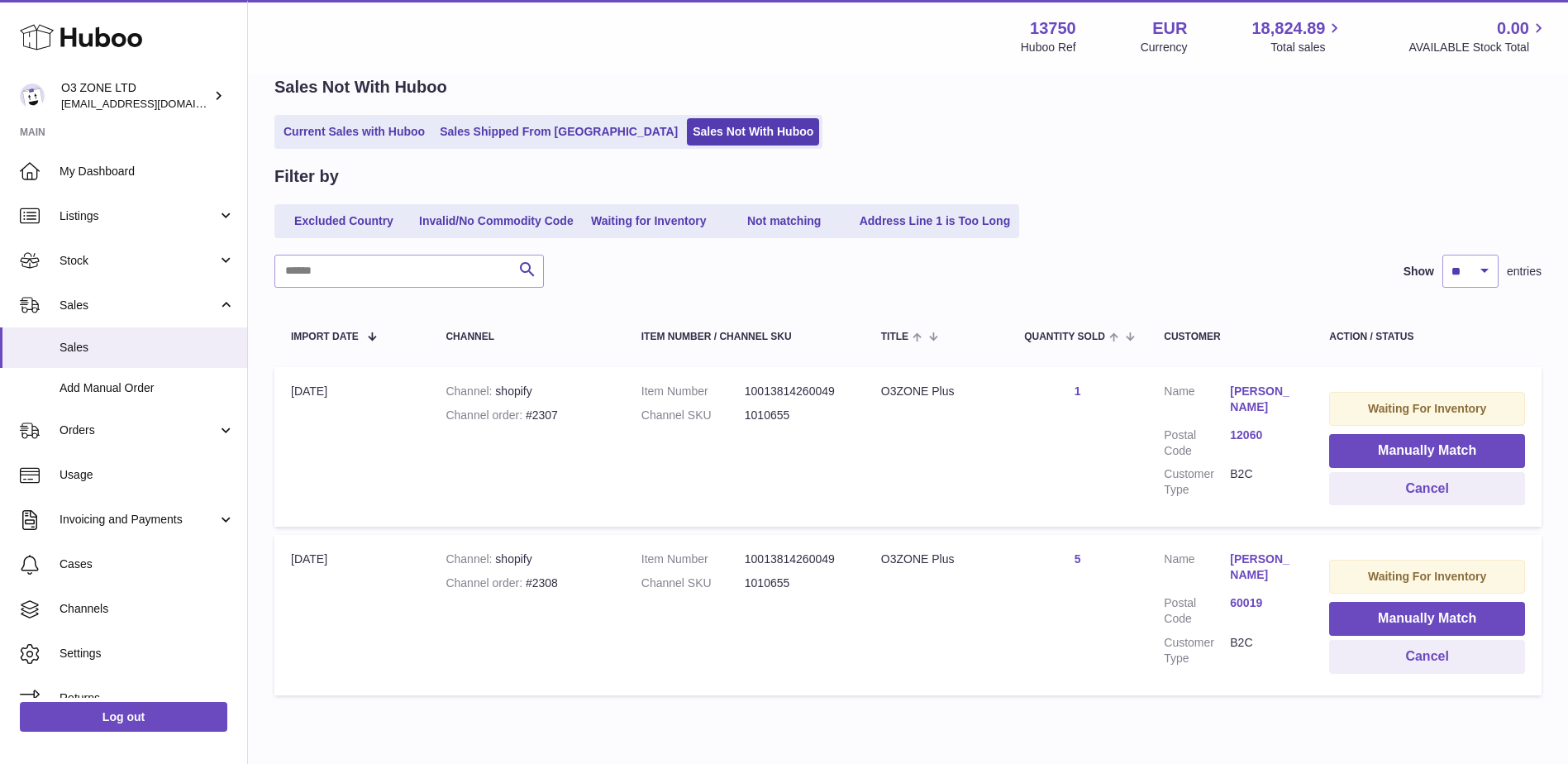
scroll to position [0, 0]
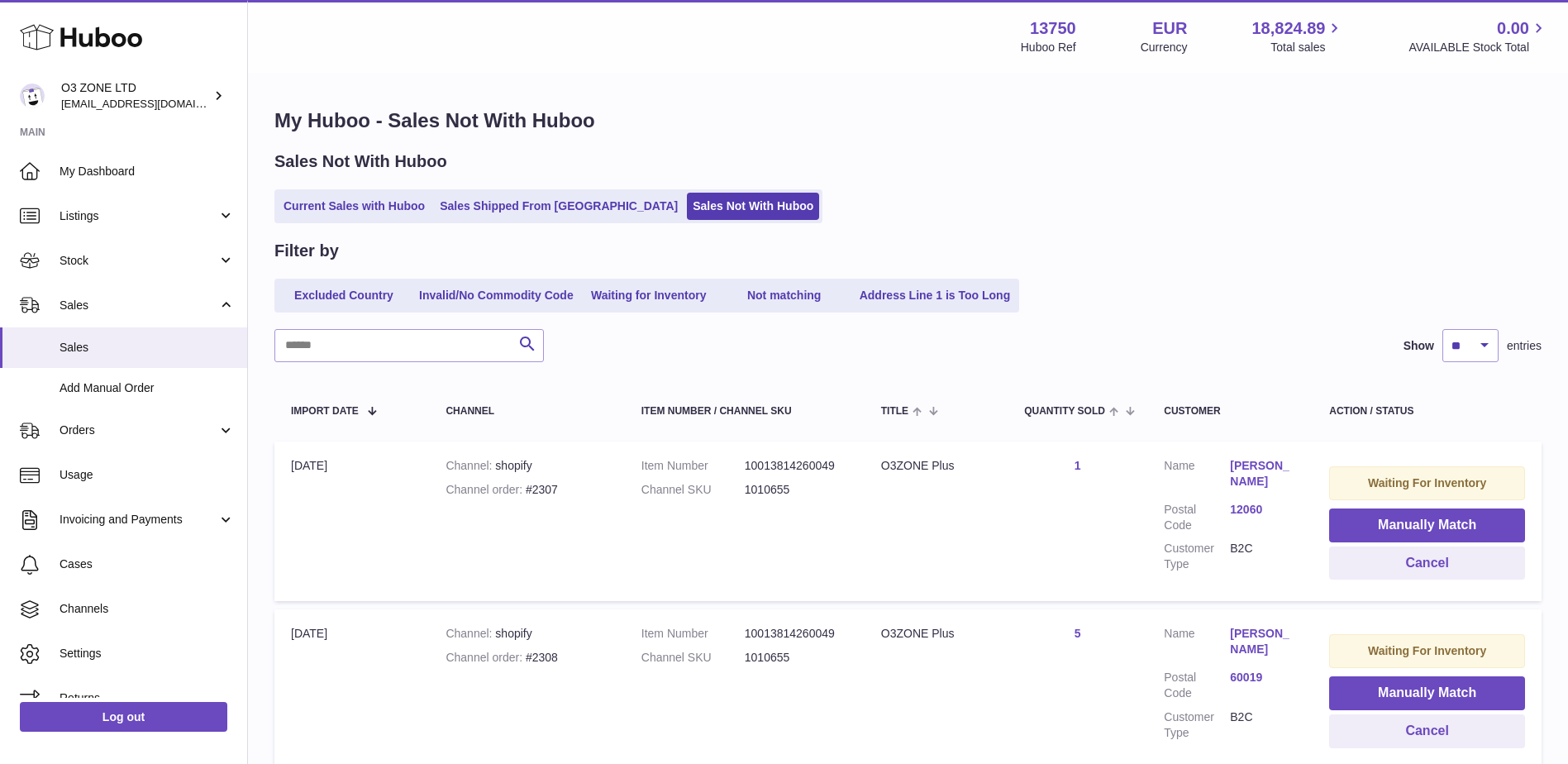
click at [348, 220] on ul "Current Sales with Huboo Sales Shipped From Huboo Sales Not With Huboo" at bounding box center [548, 206] width 548 height 34
click at [364, 206] on link "Current Sales with Huboo" at bounding box center [354, 205] width 153 height 27
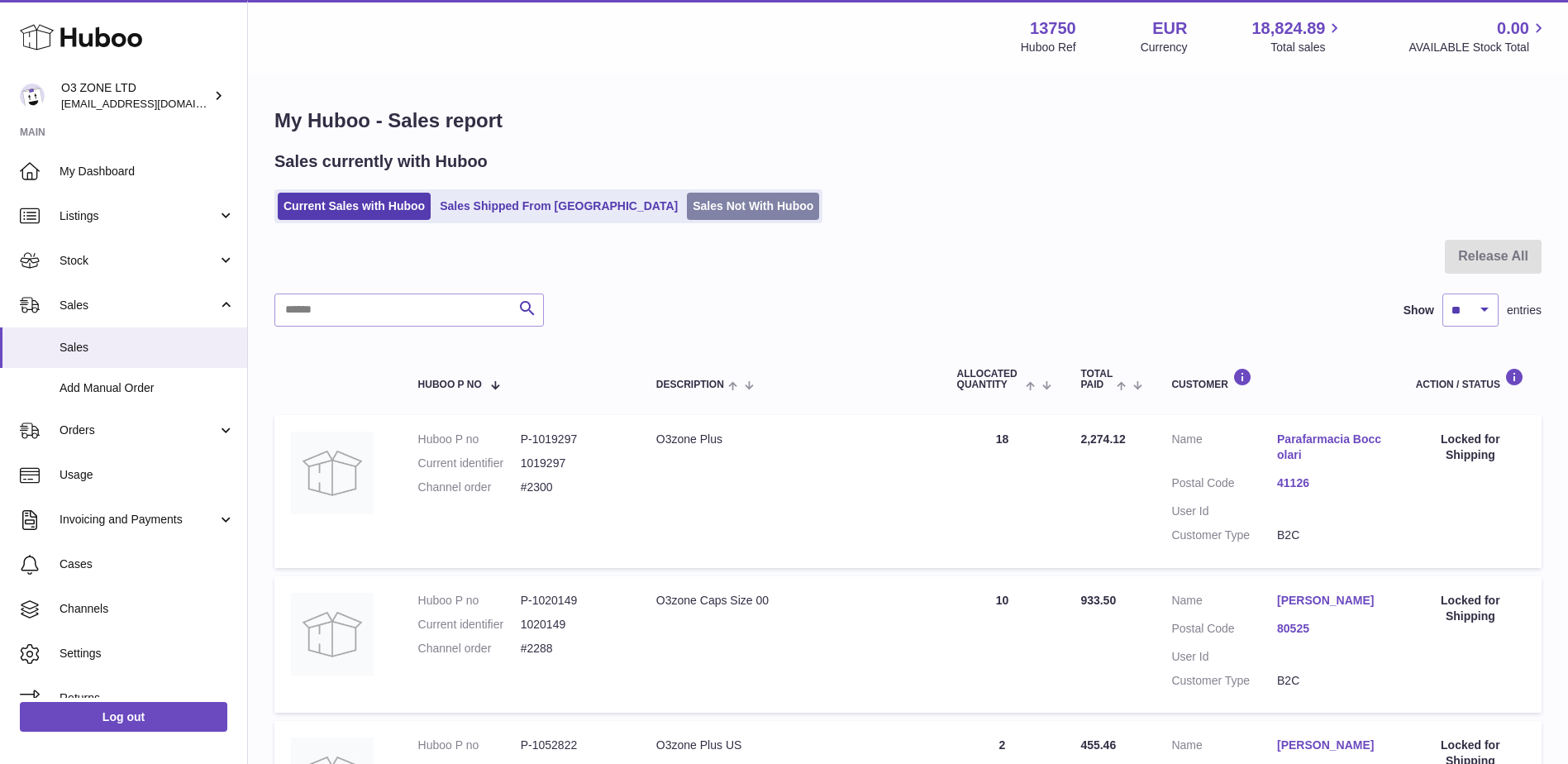
click at [687, 213] on link "Sales Not With Huboo" at bounding box center [753, 205] width 132 height 27
